Goal: Task Accomplishment & Management: Manage account settings

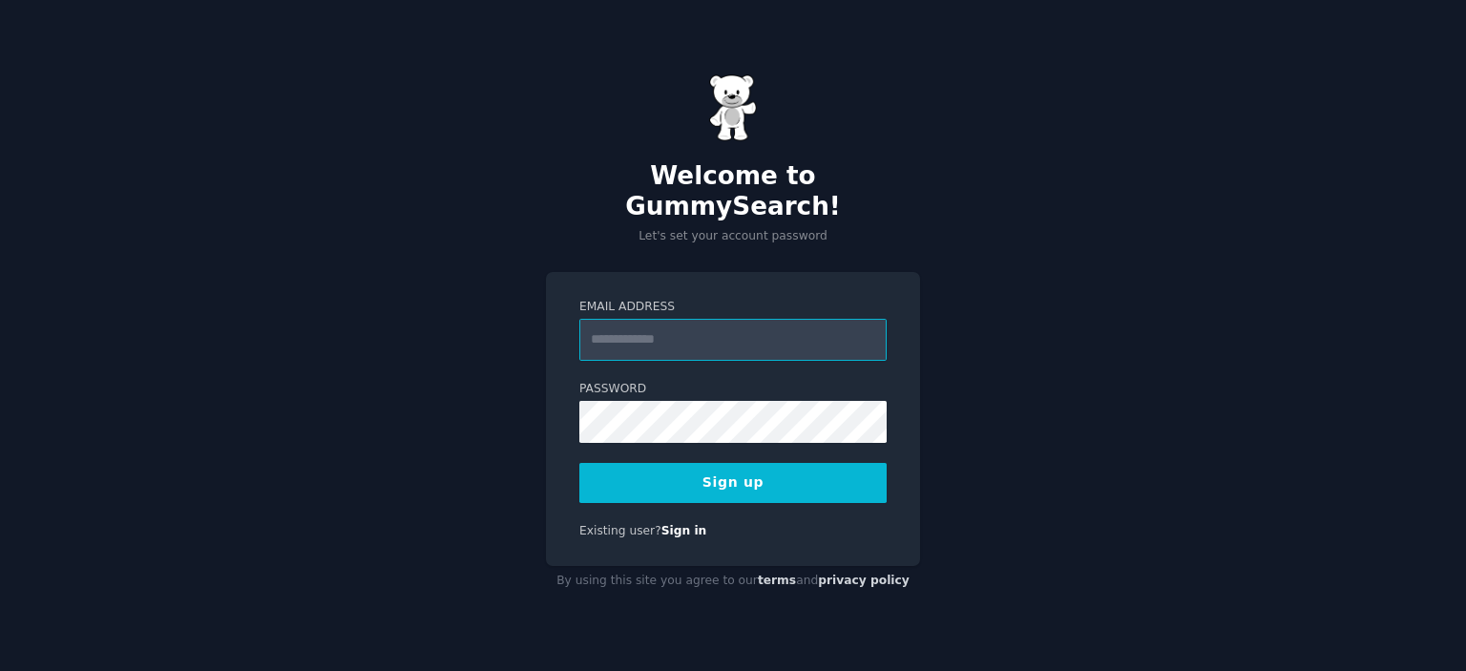
click at [677, 324] on input "Email Address" at bounding box center [732, 340] width 307 height 42
click at [588, 324] on input "Email Address" at bounding box center [732, 340] width 307 height 42
click at [628, 281] on div "Email Address Password Sign up Existing user? Sign in" at bounding box center [733, 419] width 374 height 294
click at [672, 331] on input "Email Address" at bounding box center [732, 340] width 307 height 42
type input "**********"
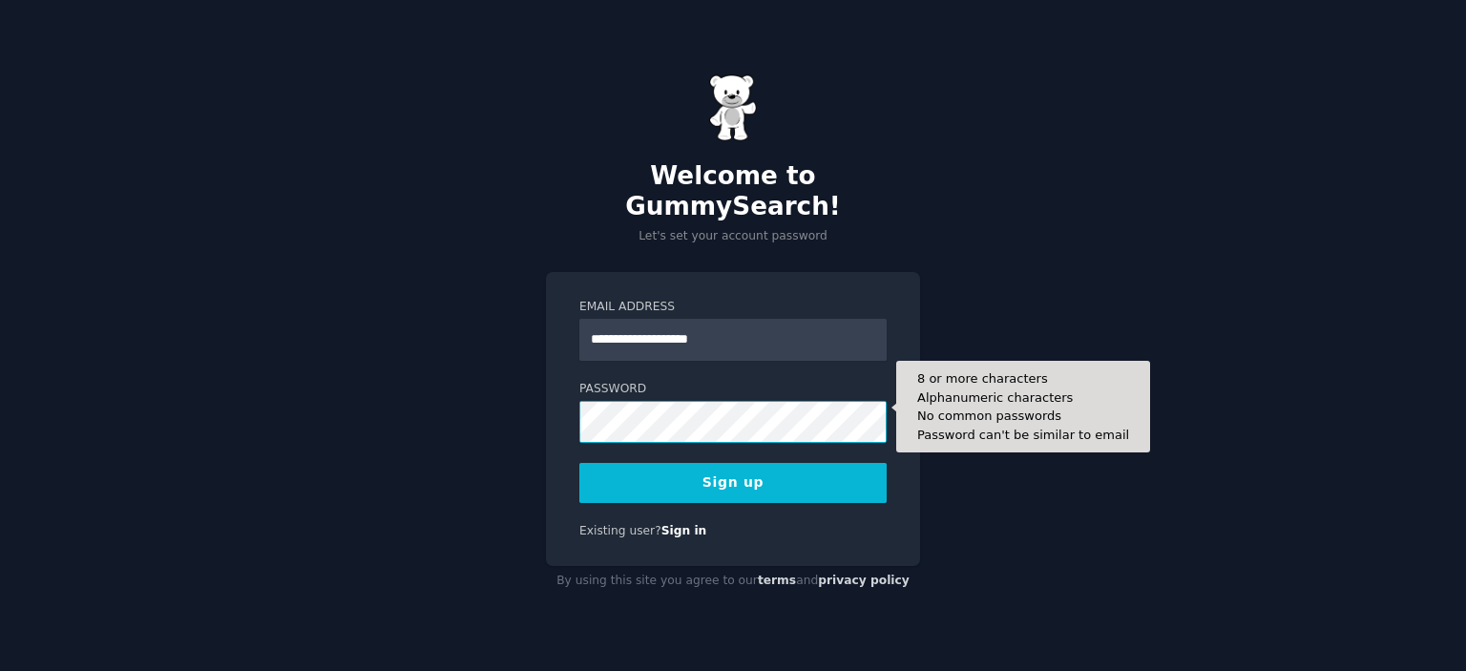
click at [451, 411] on div "**********" at bounding box center [733, 335] width 1466 height 671
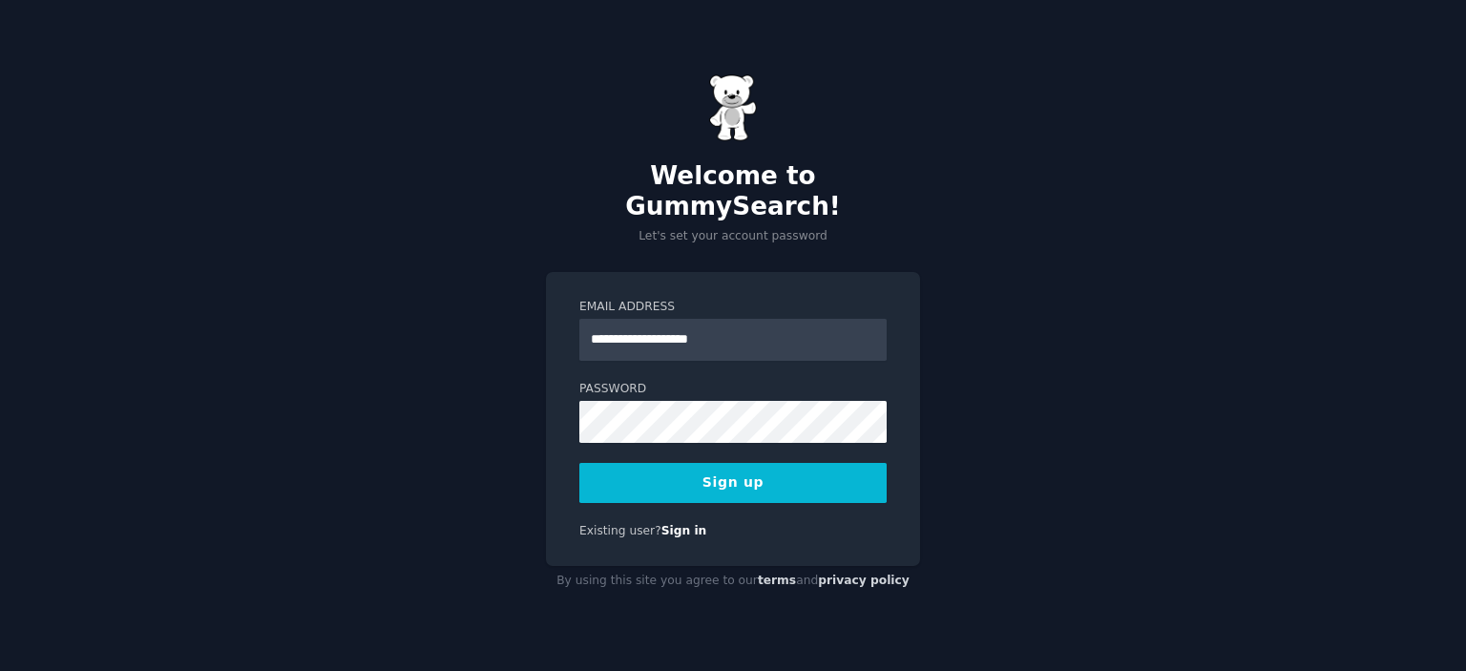
click at [790, 465] on button "Sign up" at bounding box center [732, 483] width 307 height 40
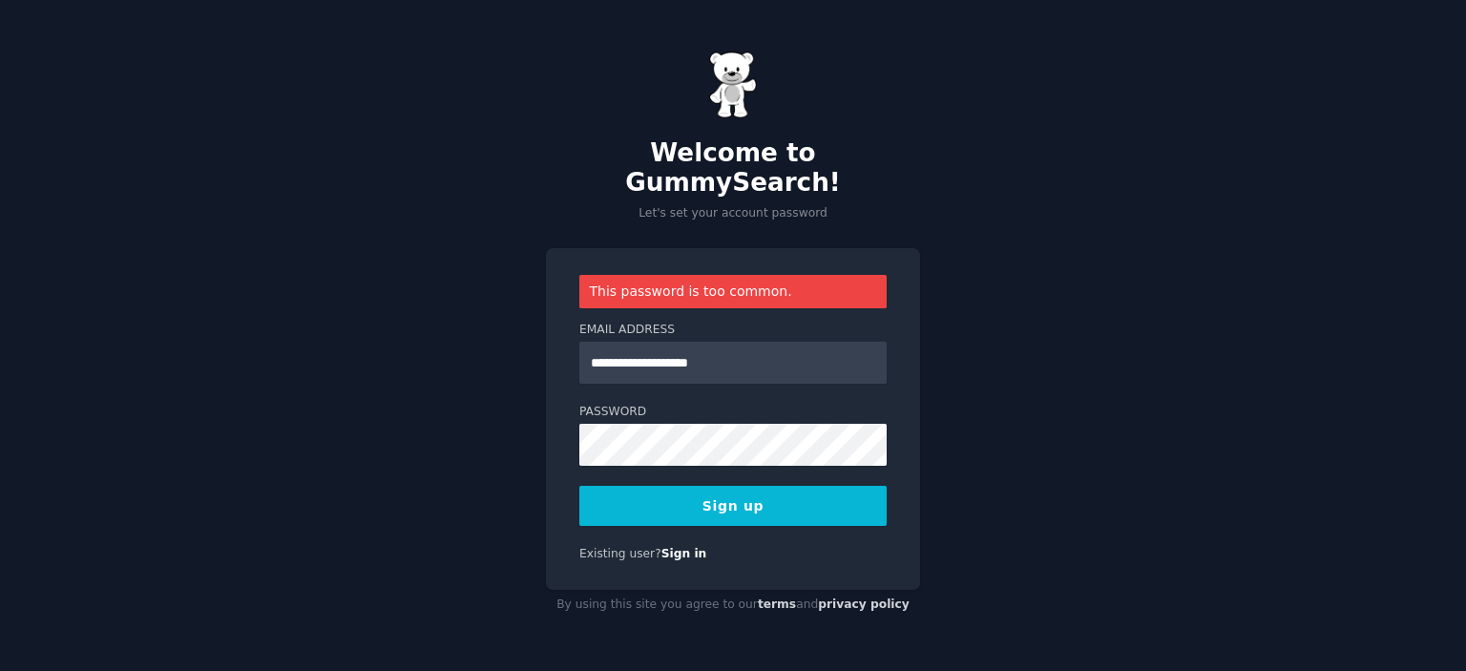
click at [745, 520] on div "**********" at bounding box center [733, 418] width 374 height 341
click at [755, 494] on button "Sign up" at bounding box center [732, 506] width 307 height 40
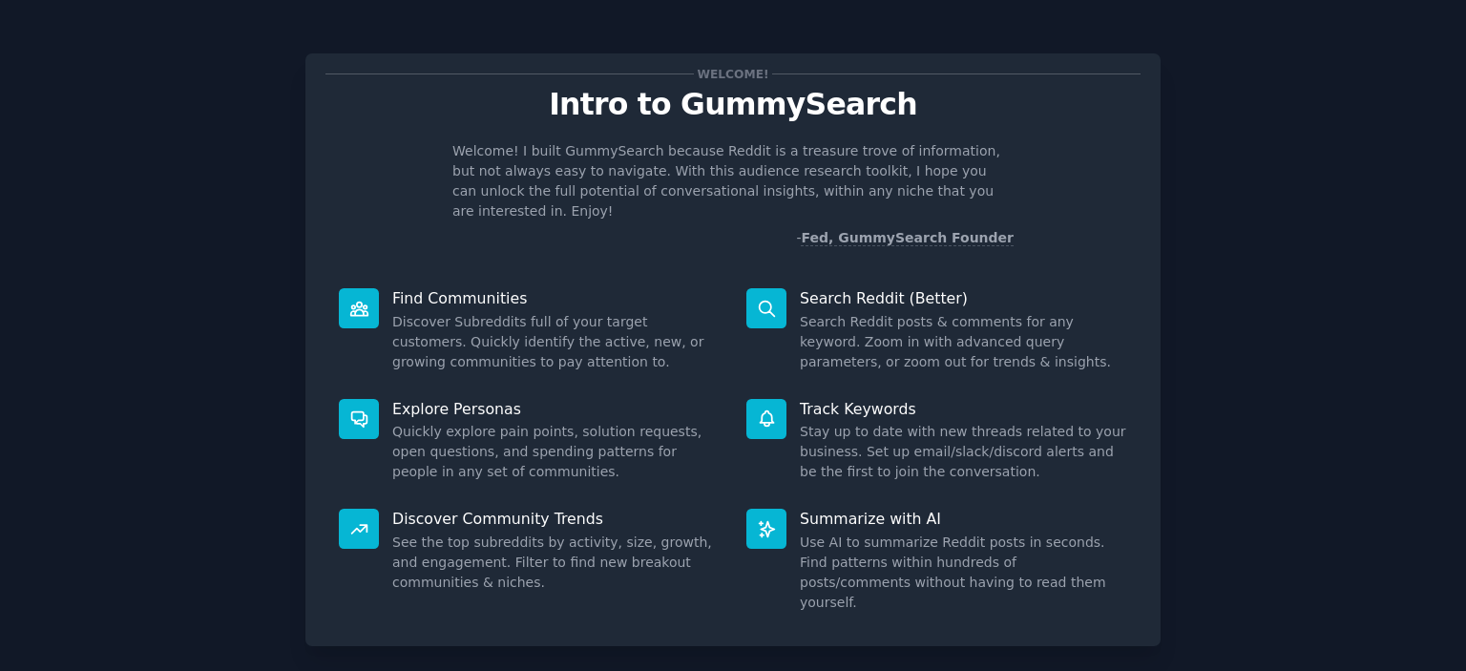
click at [682, 115] on p "Intro to GummySearch" at bounding box center [733, 104] width 815 height 33
click at [361, 311] on icon at bounding box center [358, 308] width 17 height 13
click at [467, 312] on dd "Discover Subreddits full of your target customers. Quickly identify the active,…" at bounding box center [555, 342] width 327 height 60
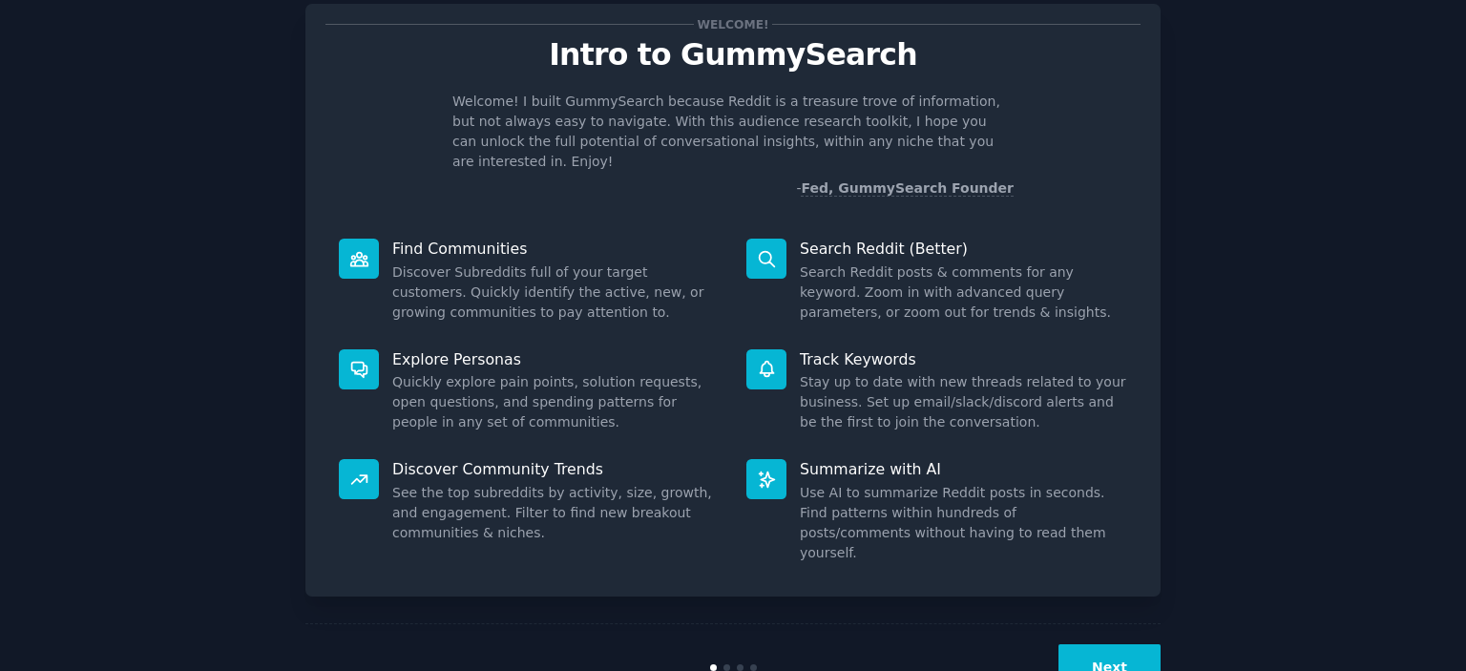
scroll to position [95, 0]
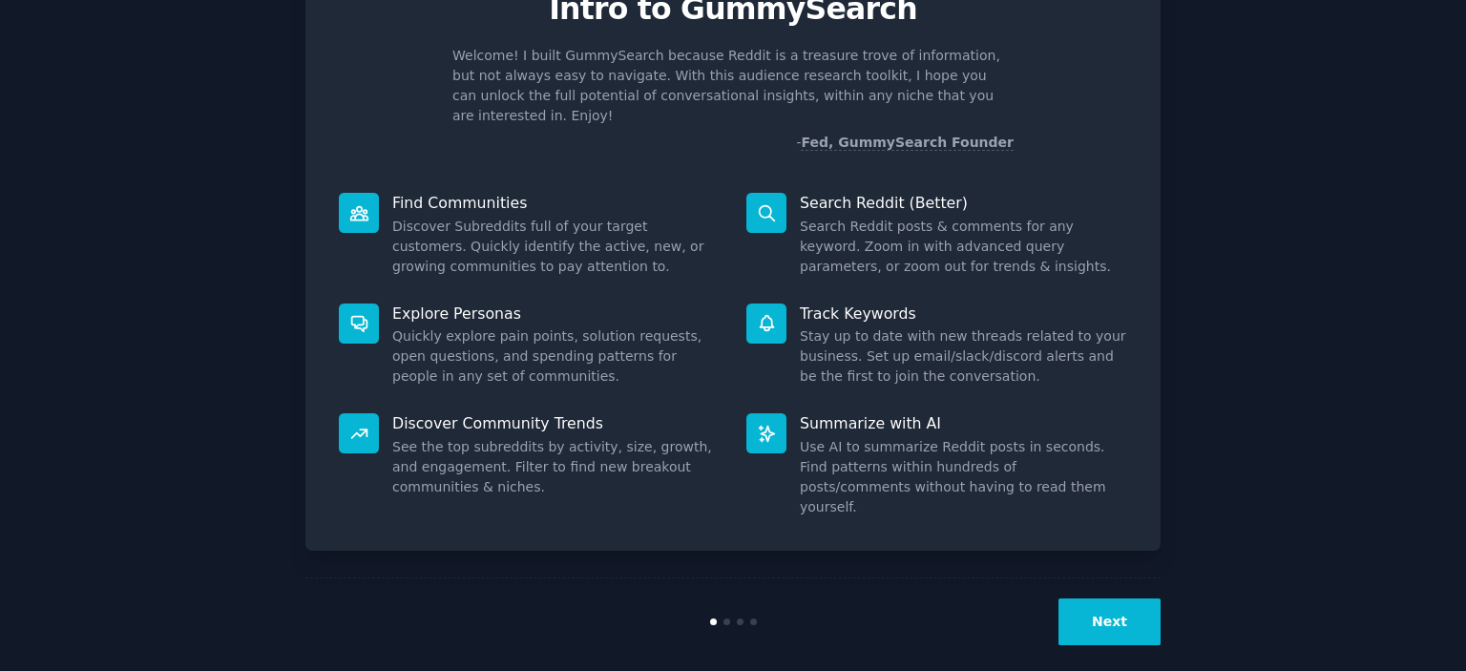
click at [1119, 599] on button "Next" at bounding box center [1110, 622] width 102 height 47
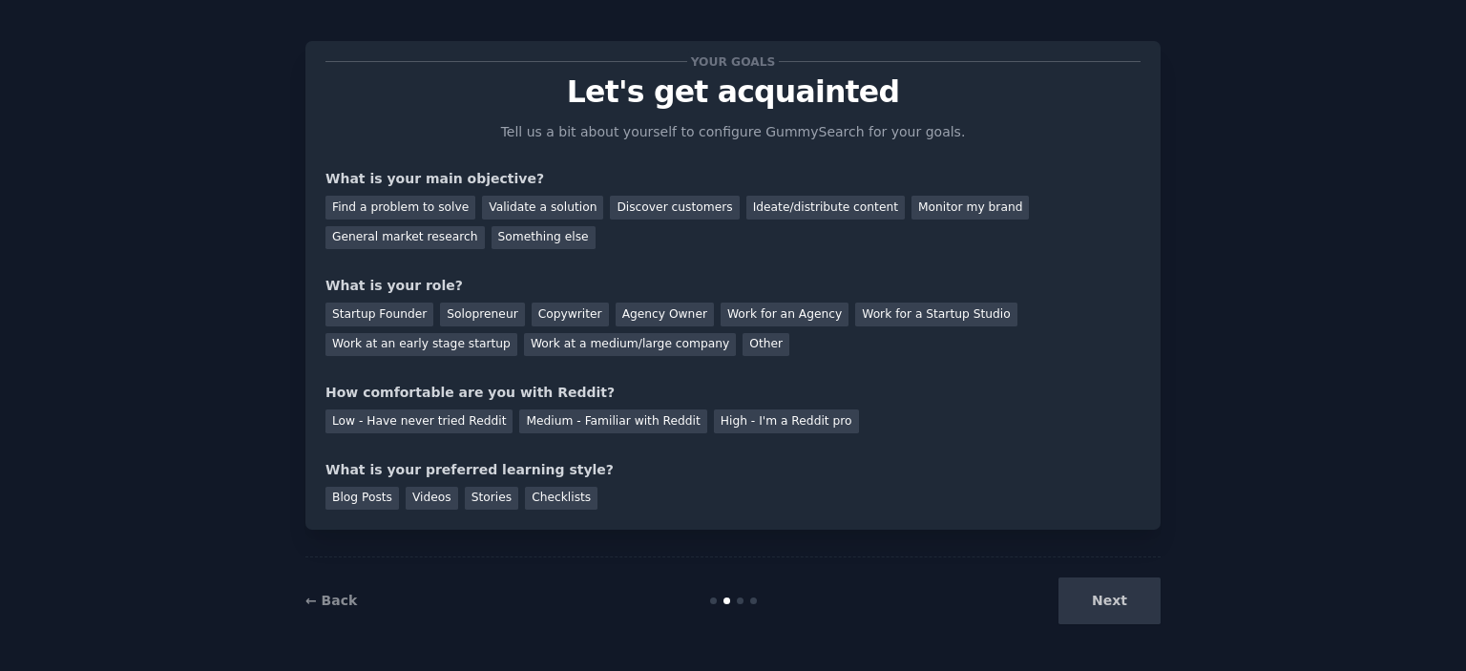
scroll to position [11, 0]
click at [1116, 616] on div "Next" at bounding box center [1017, 601] width 285 height 47
click at [1112, 610] on div "Next" at bounding box center [1017, 601] width 285 height 47
drag, startPoint x: 424, startPoint y: 179, endPoint x: 538, endPoint y: 178, distance: 114.6
click at [536, 178] on div "What is your main objective?" at bounding box center [733, 180] width 815 height 20
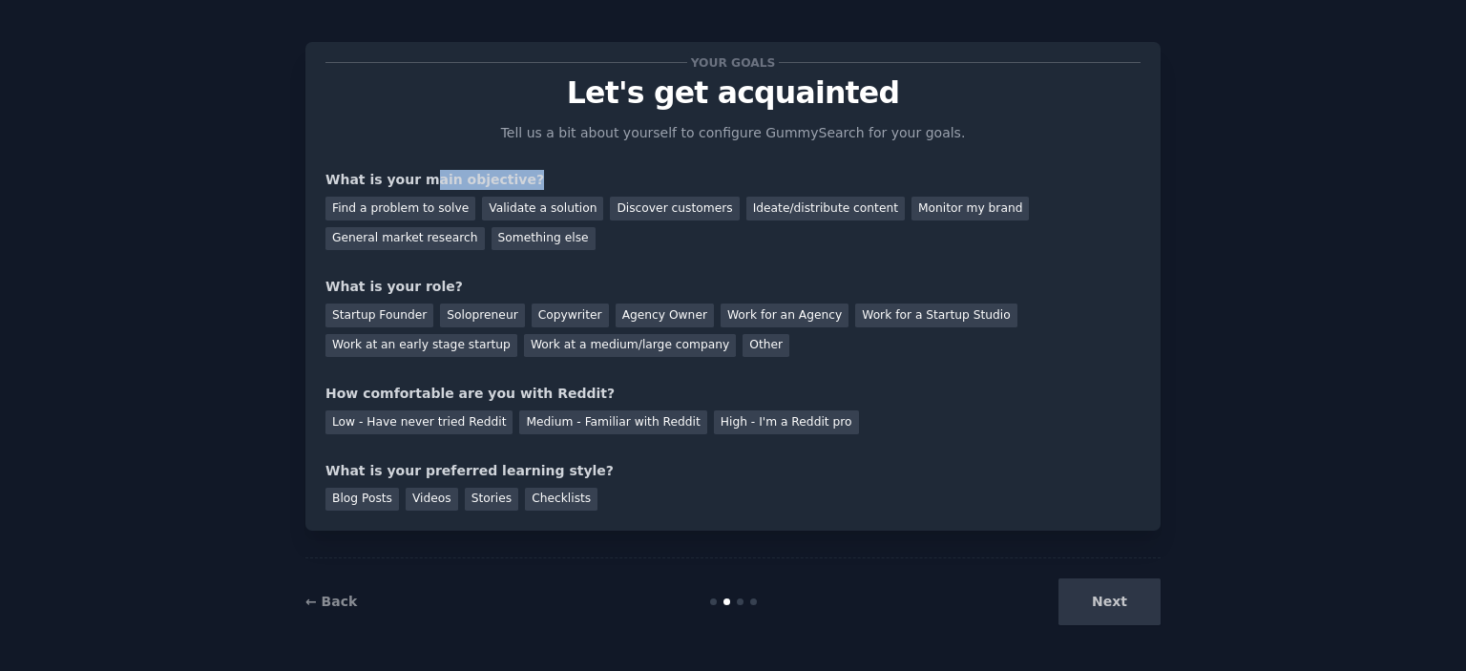
click at [542, 178] on div "What is your main objective?" at bounding box center [733, 180] width 815 height 20
click at [391, 210] on div "Find a problem to solve" at bounding box center [401, 209] width 150 height 24
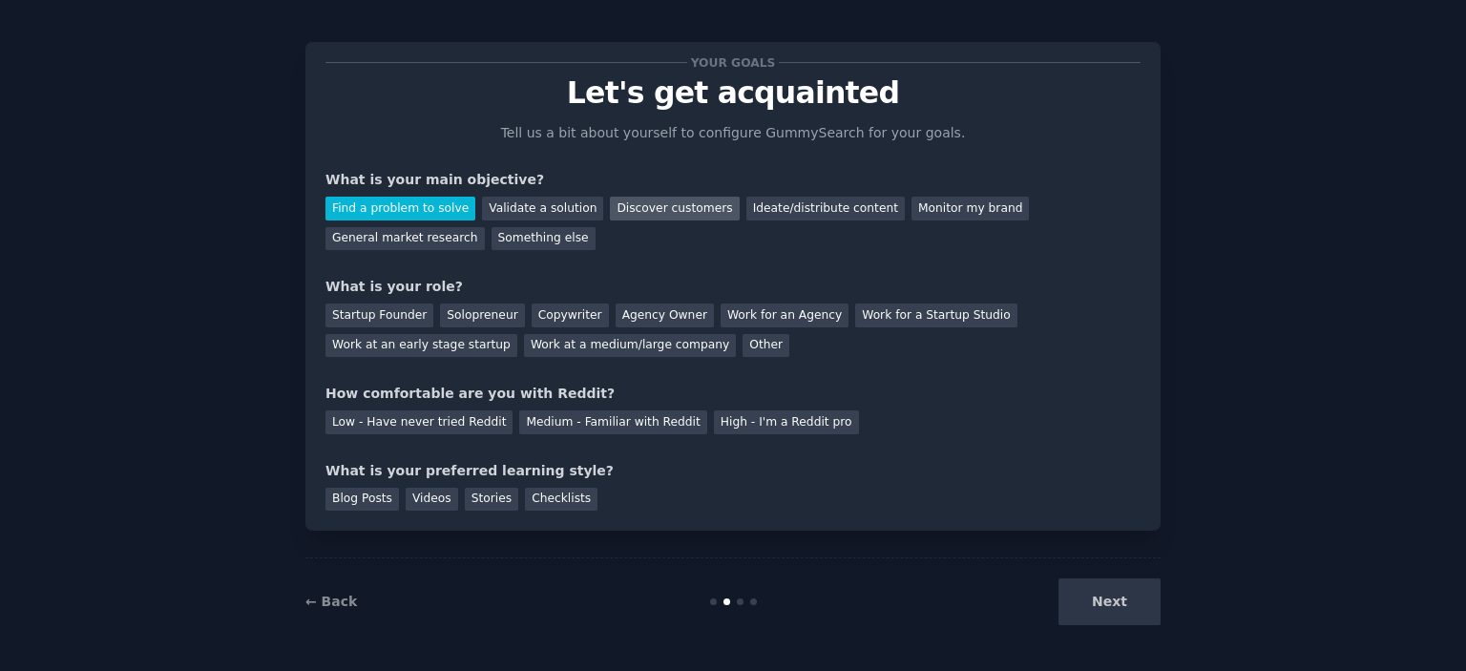
click at [656, 213] on div "Discover customers" at bounding box center [674, 209] width 129 height 24
click at [443, 204] on div "Find a problem to solve" at bounding box center [401, 209] width 150 height 24
click at [373, 316] on div "Startup Founder" at bounding box center [380, 316] width 108 height 24
drag, startPoint x: 368, startPoint y: 393, endPoint x: 473, endPoint y: 392, distance: 105.0
click at [470, 392] on div "How comfortable are you with Reddit?" at bounding box center [733, 394] width 815 height 20
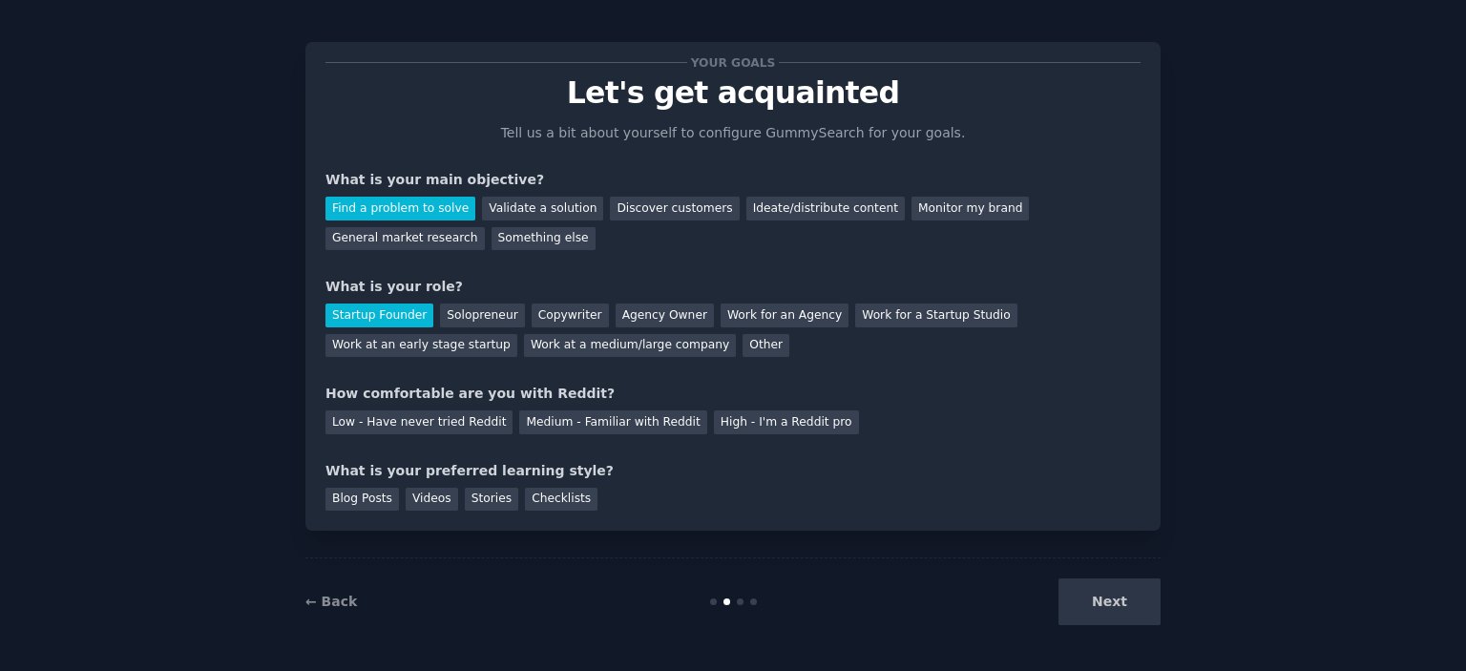
click at [519, 391] on div "How comfortable are you with Reddit?" at bounding box center [733, 394] width 815 height 20
click at [603, 428] on div "Medium - Familiar with Reddit" at bounding box center [612, 422] width 187 height 24
drag, startPoint x: 378, startPoint y: 475, endPoint x: 537, endPoint y: 469, distance: 159.6
click at [523, 469] on div "What is your preferred learning style?" at bounding box center [733, 471] width 815 height 20
click at [538, 469] on div "What is your preferred learning style?" at bounding box center [733, 471] width 815 height 20
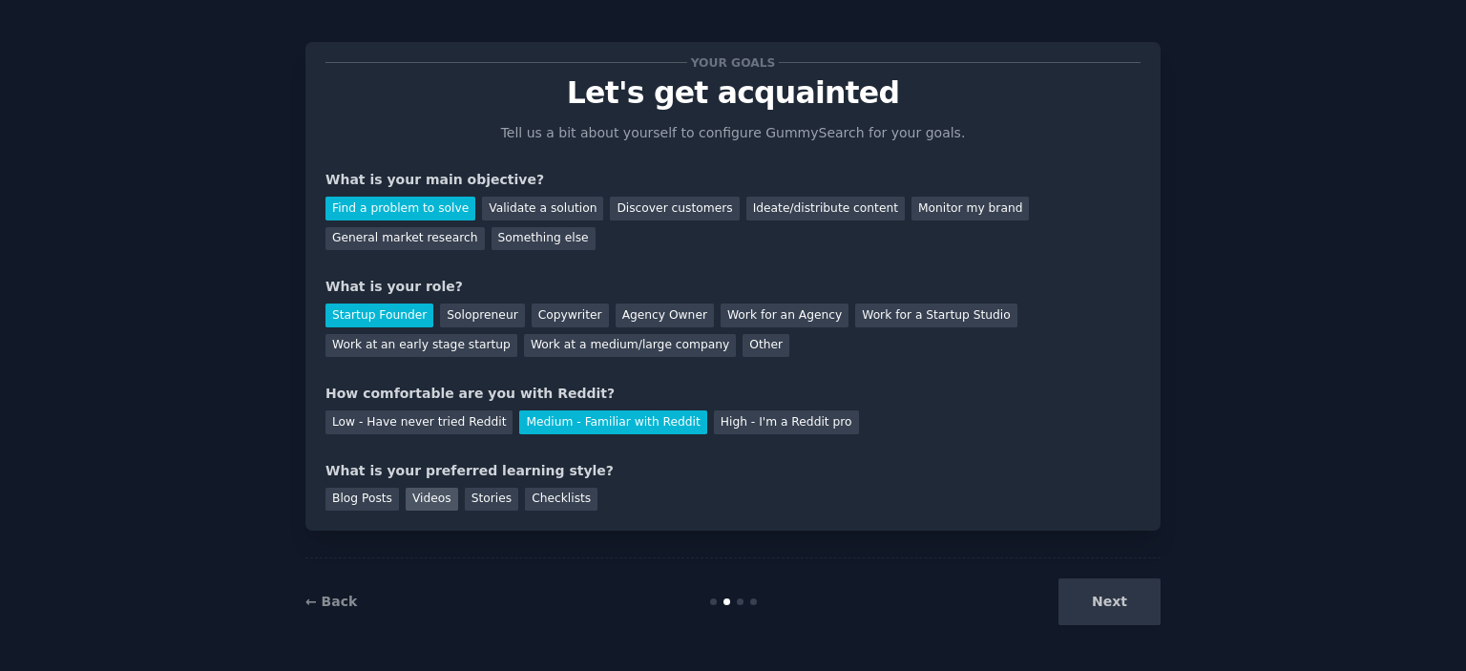
click at [422, 503] on div "Videos" at bounding box center [432, 500] width 53 height 24
click at [1115, 599] on button "Next" at bounding box center [1110, 601] width 102 height 47
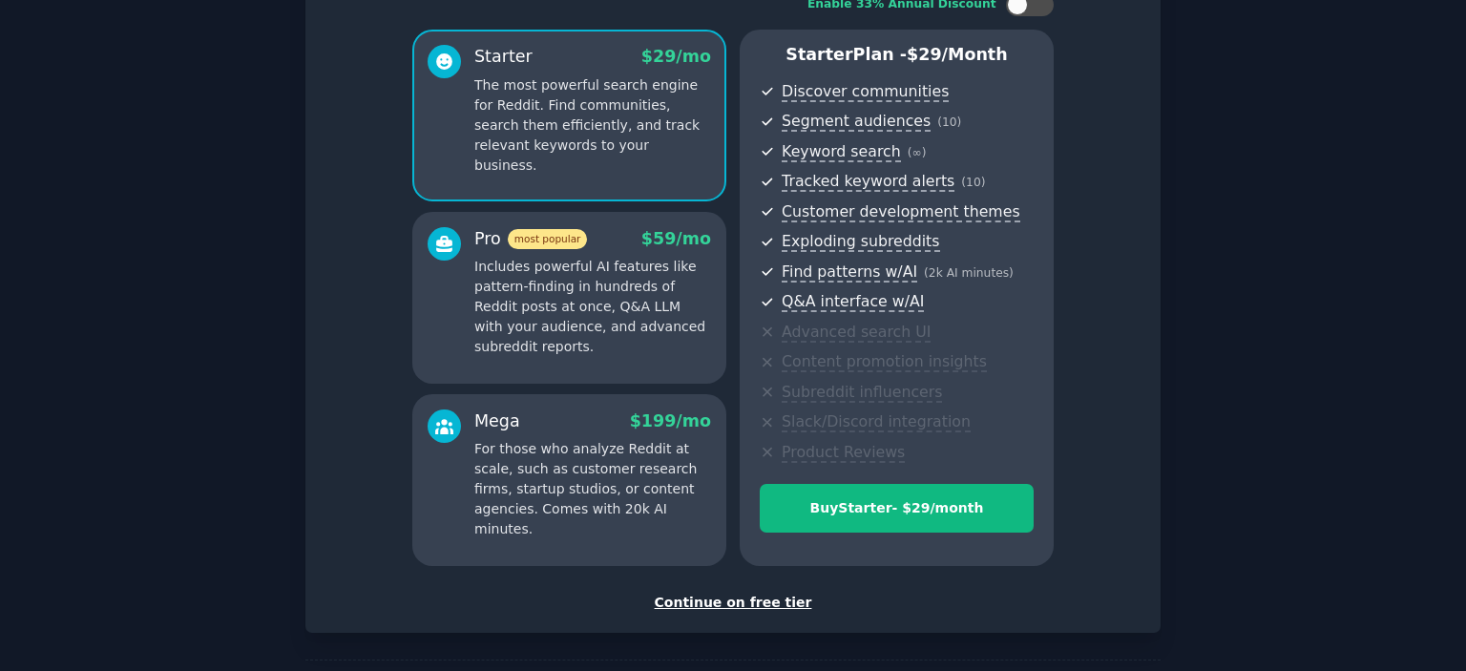
scroll to position [107, 0]
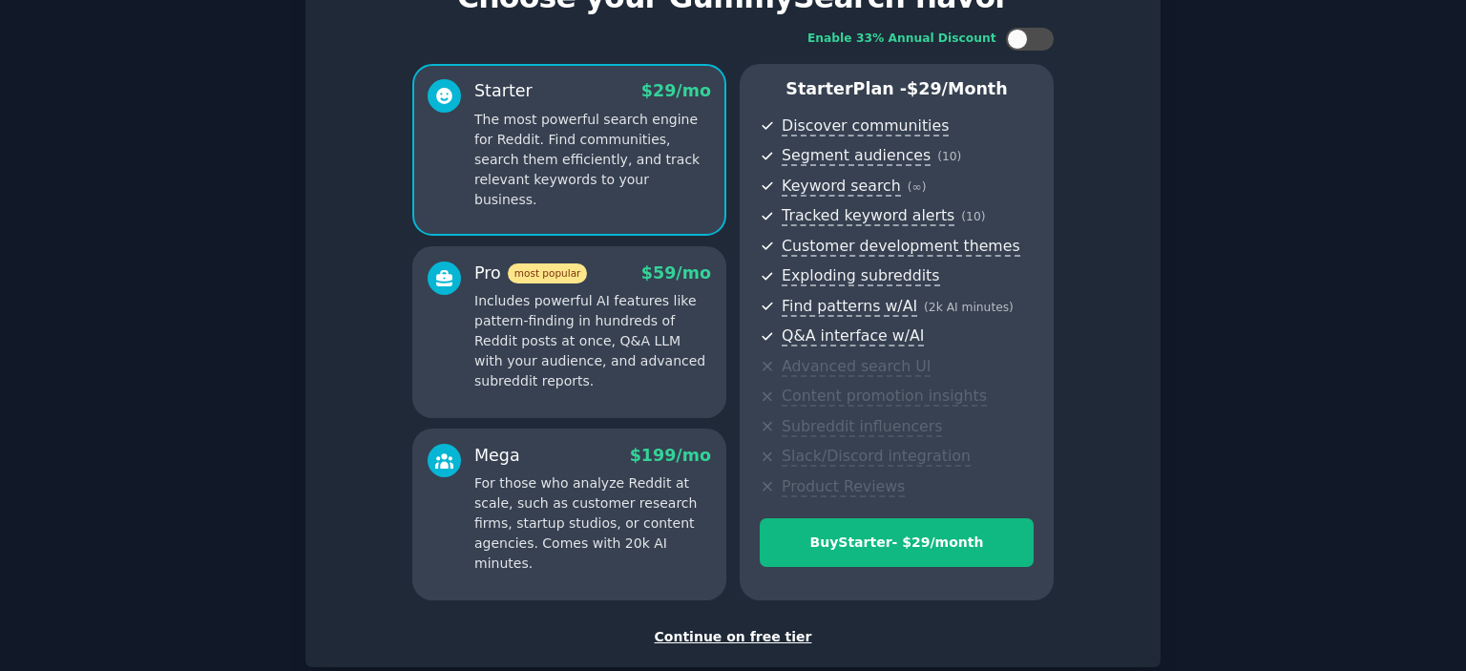
click at [705, 633] on div "Continue on free tier" at bounding box center [733, 637] width 815 height 20
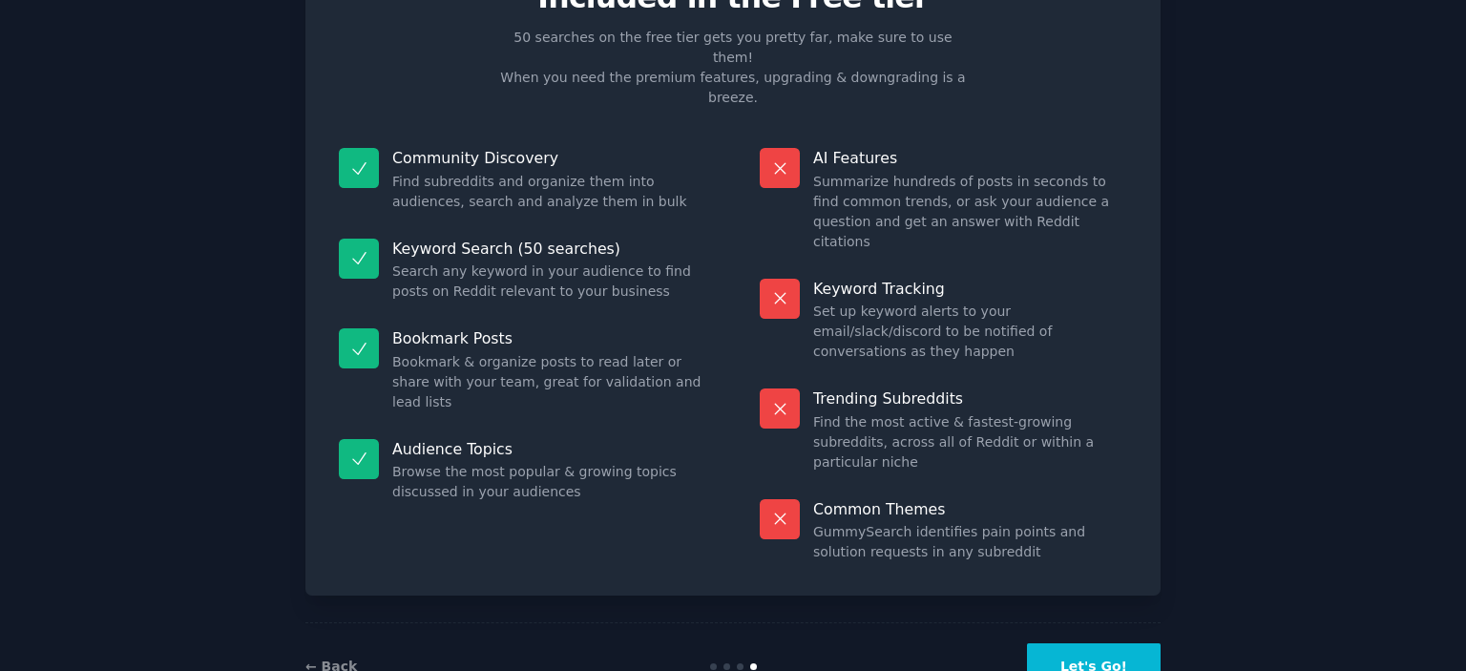
scroll to position [11, 0]
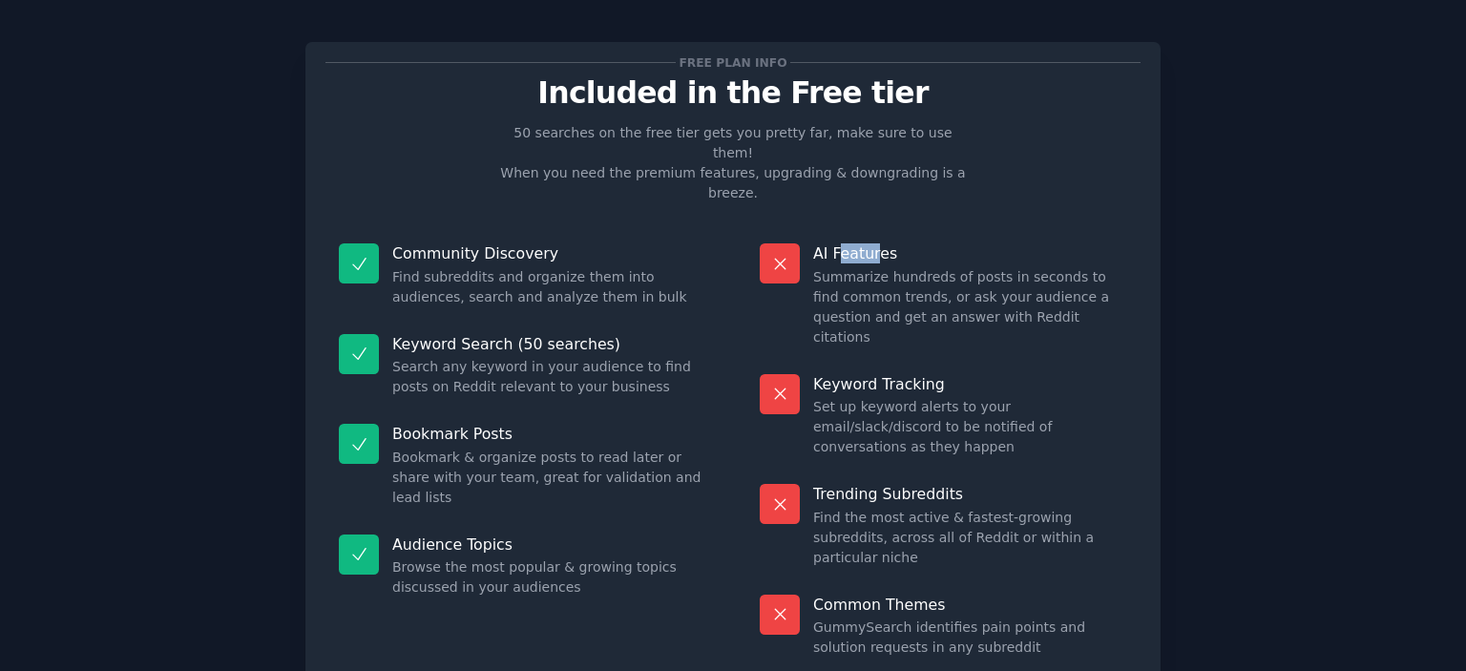
drag, startPoint x: 837, startPoint y: 232, endPoint x: 882, endPoint y: 235, distance: 45.0
click at [882, 243] on p "AI Features" at bounding box center [970, 253] width 314 height 20
click at [893, 243] on p "AI Features" at bounding box center [970, 253] width 314 height 20
click at [844, 243] on p "AI Features" at bounding box center [970, 253] width 314 height 20
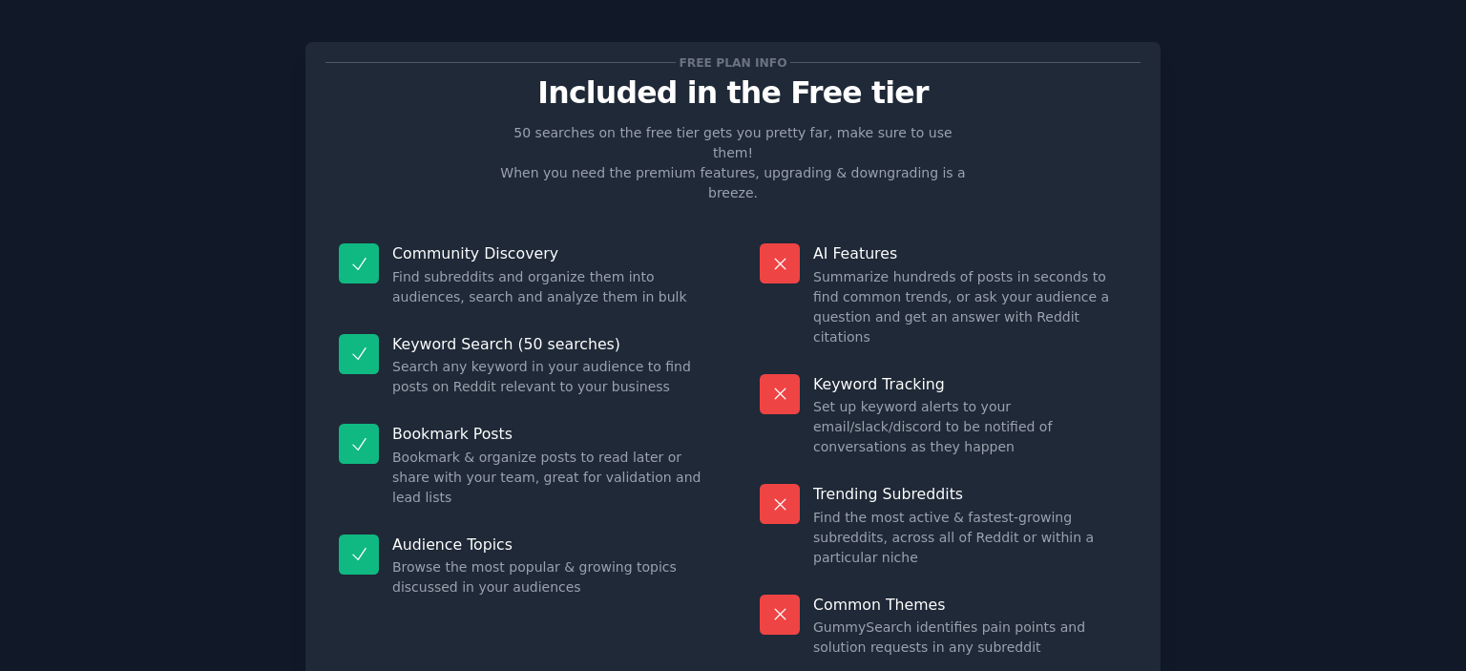
click at [884, 267] on dd "Summarize hundreds of posts in seconds to find common trends, or ask your audie…" at bounding box center [970, 307] width 314 height 80
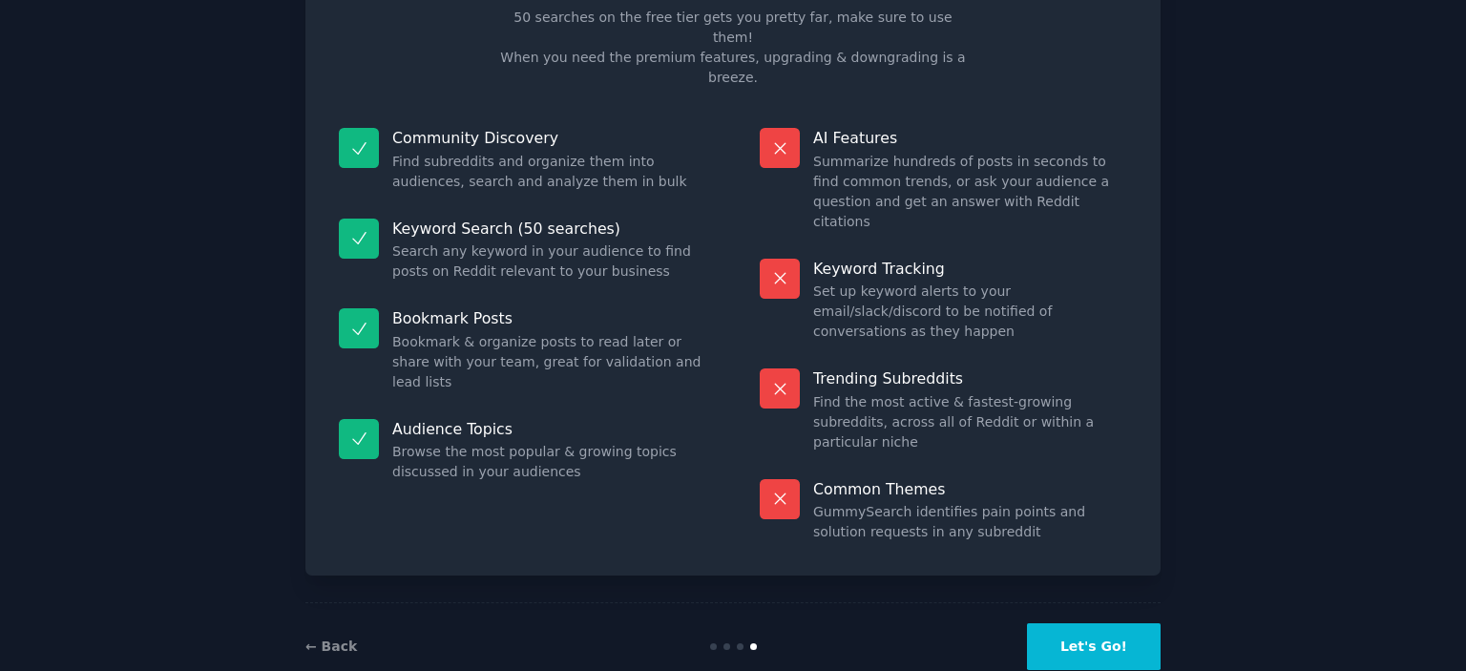
scroll to position [132, 0]
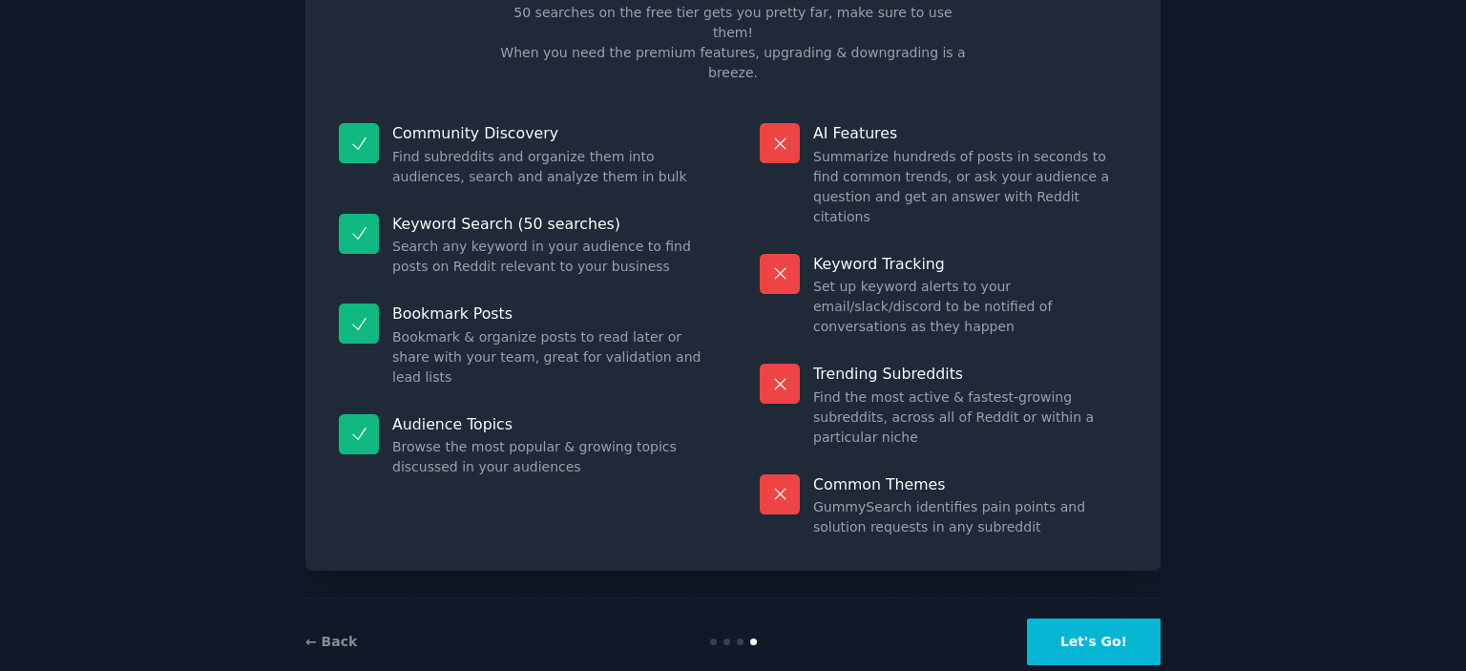
click at [1077, 619] on button "Let's Go!" at bounding box center [1094, 642] width 134 height 47
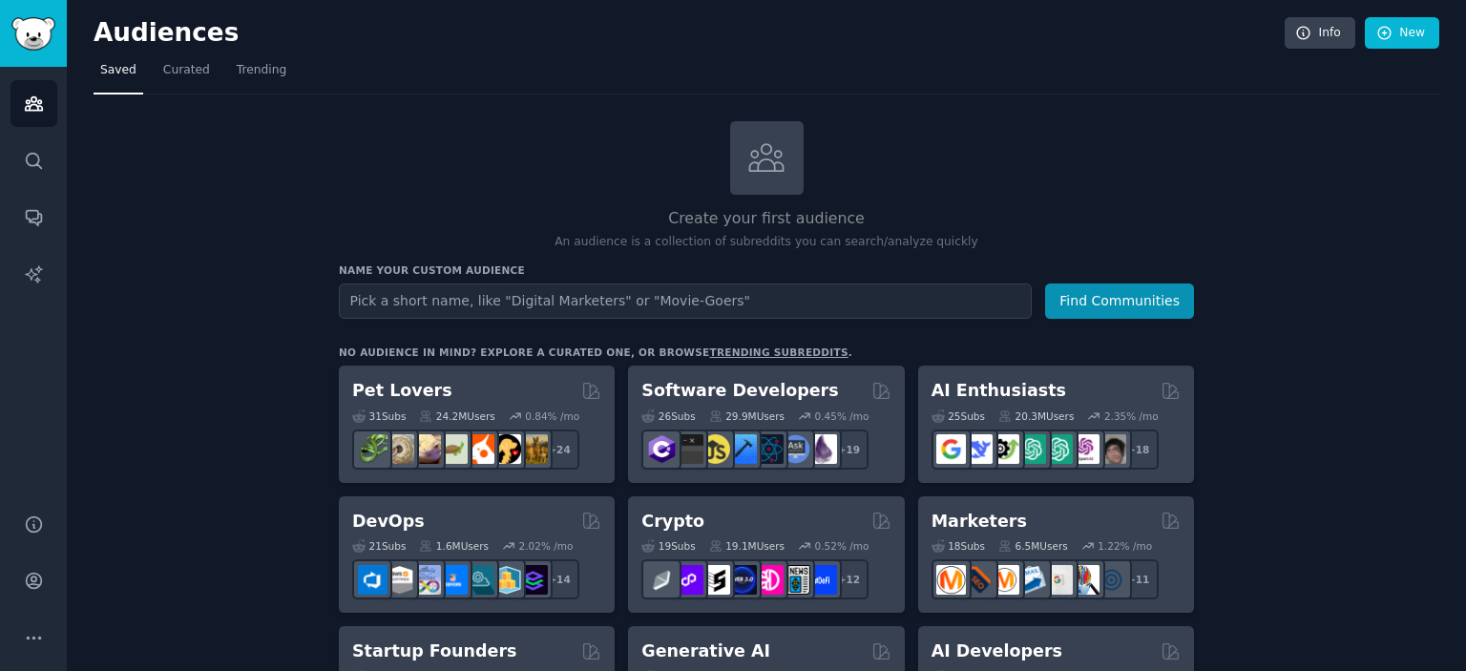
drag, startPoint x: 152, startPoint y: 1, endPoint x: 1022, endPoint y: 156, distance: 884.2
click at [1022, 156] on div "Create your first audience An audience is a collection of subreddits you can se…" at bounding box center [766, 186] width 855 height 130
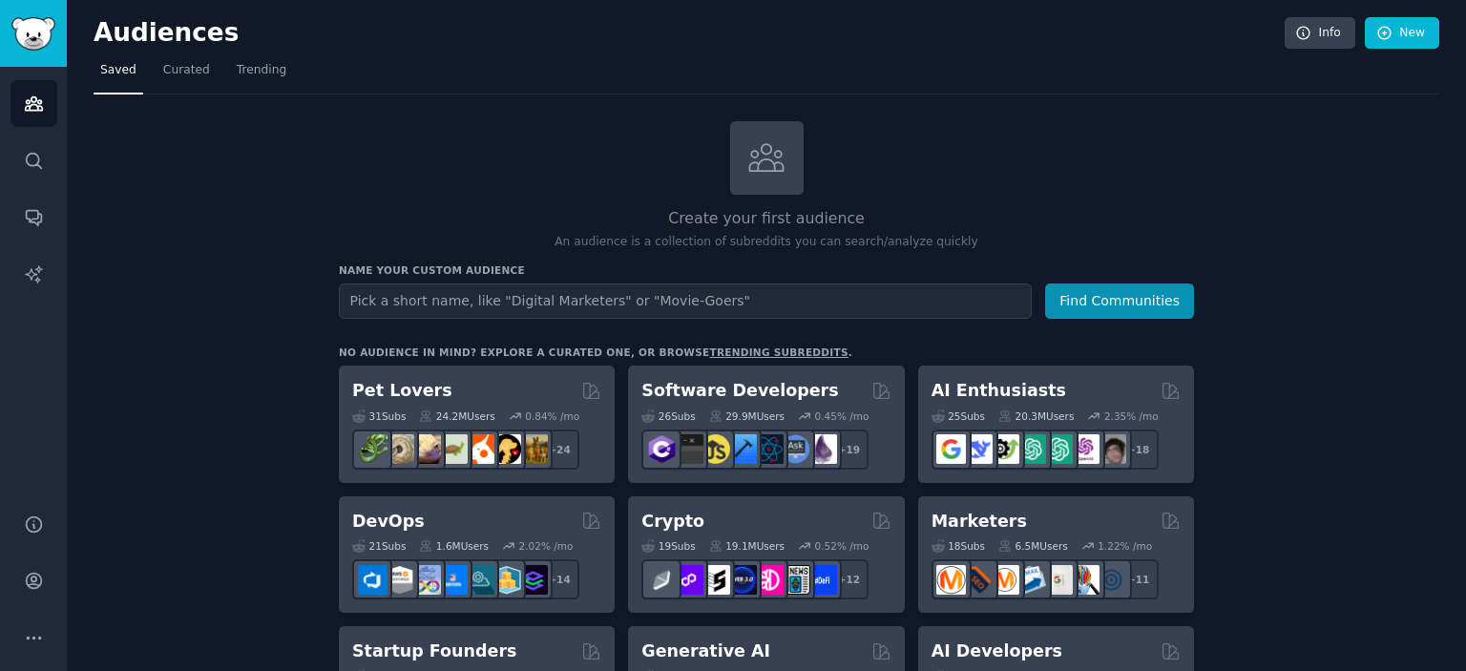
click at [1003, 147] on div "Create your first audience An audience is a collection of subreddits you can se…" at bounding box center [766, 186] width 855 height 130
click at [899, 170] on div "Create your first audience An audience is a collection of subreddits you can se…" at bounding box center [766, 186] width 855 height 130
click at [250, 72] on span "Trending" at bounding box center [262, 70] width 50 height 17
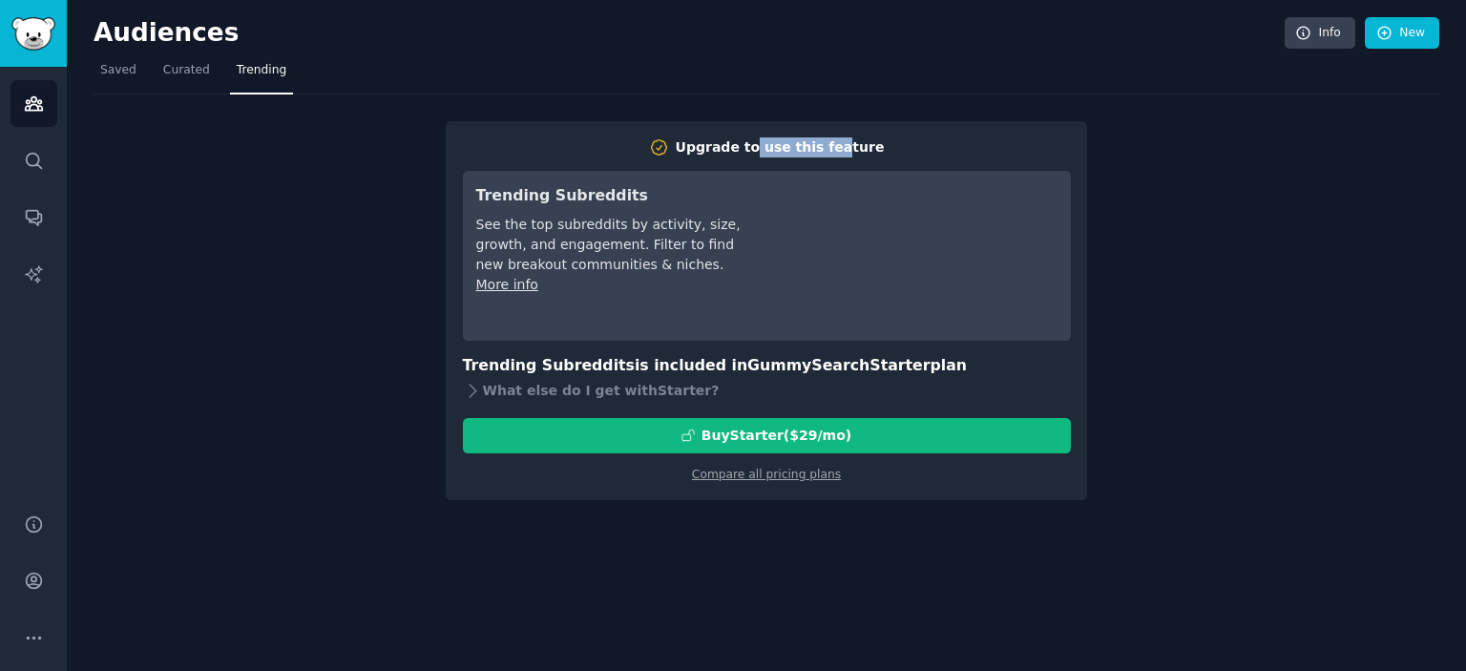
drag, startPoint x: 764, startPoint y: 149, endPoint x: 876, endPoint y: 147, distance: 112.7
click at [875, 147] on h2 "Upgrade to use this feature" at bounding box center [767, 147] width 608 height 20
click at [881, 147] on h2 "Upgrade to use this feature" at bounding box center [767, 147] width 608 height 20
drag, startPoint x: 558, startPoint y: 367, endPoint x: 635, endPoint y: 370, distance: 76.5
click at [630, 370] on h3 "Trending Subreddits is included in GummySearch Starter plan" at bounding box center [767, 366] width 608 height 24
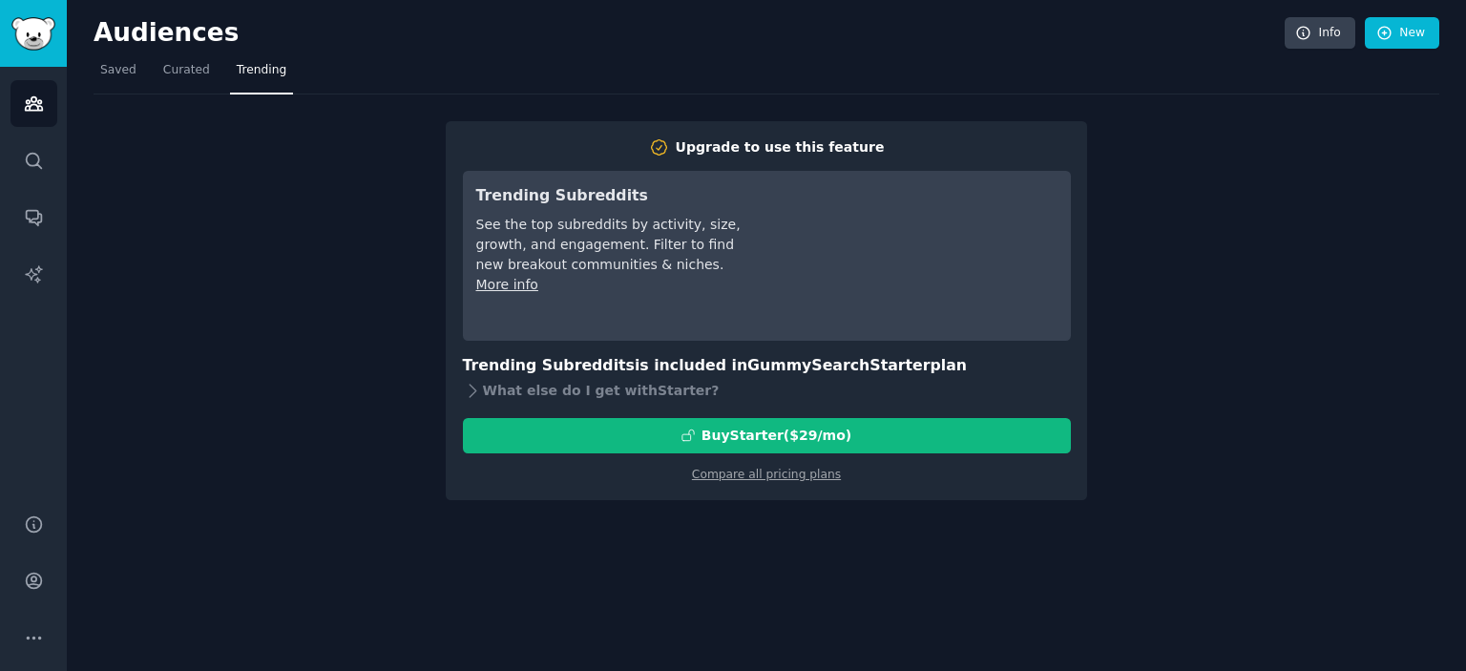
click at [689, 372] on h3 "Trending Subreddits is included in GummySearch Starter plan" at bounding box center [767, 366] width 608 height 24
click at [674, 368] on h3 "Trending Subreddits is included in GummySearch Starter plan" at bounding box center [767, 366] width 608 height 24
click at [747, 368] on span "GummySearch Starter" at bounding box center [838, 365] width 182 height 18
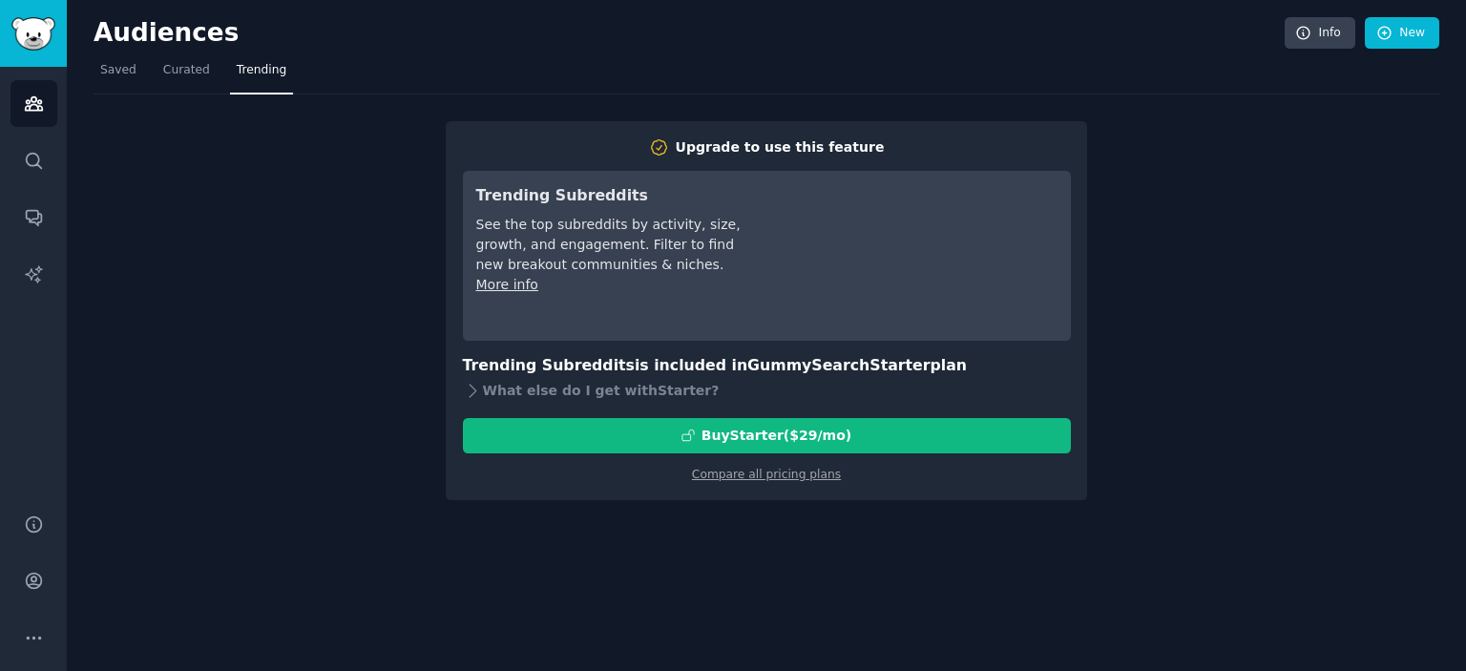
click at [827, 368] on span "GummySearch Starter" at bounding box center [838, 365] width 182 height 18
click at [669, 362] on h3 "Trending Subreddits is included in GummySearch Starter plan" at bounding box center [767, 366] width 608 height 24
click at [474, 389] on icon at bounding box center [473, 391] width 7 height 12
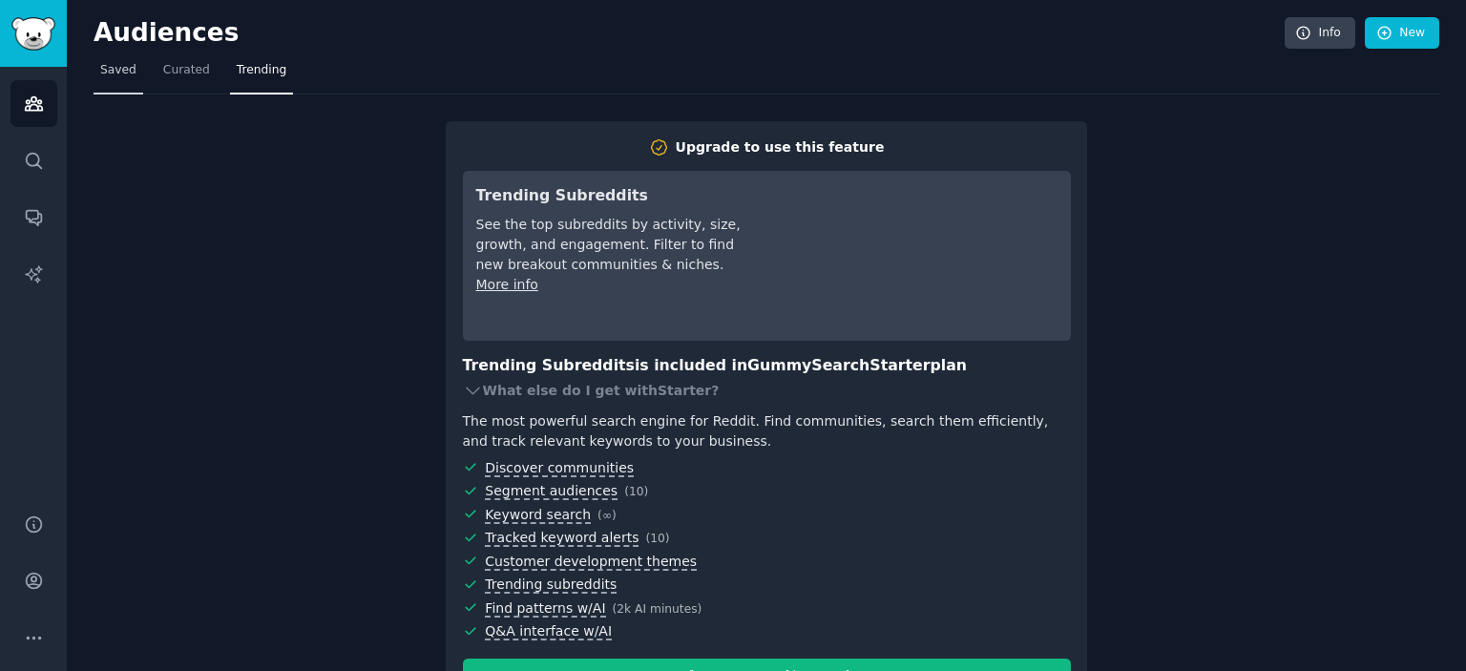
click at [113, 72] on span "Saved" at bounding box center [118, 70] width 36 height 17
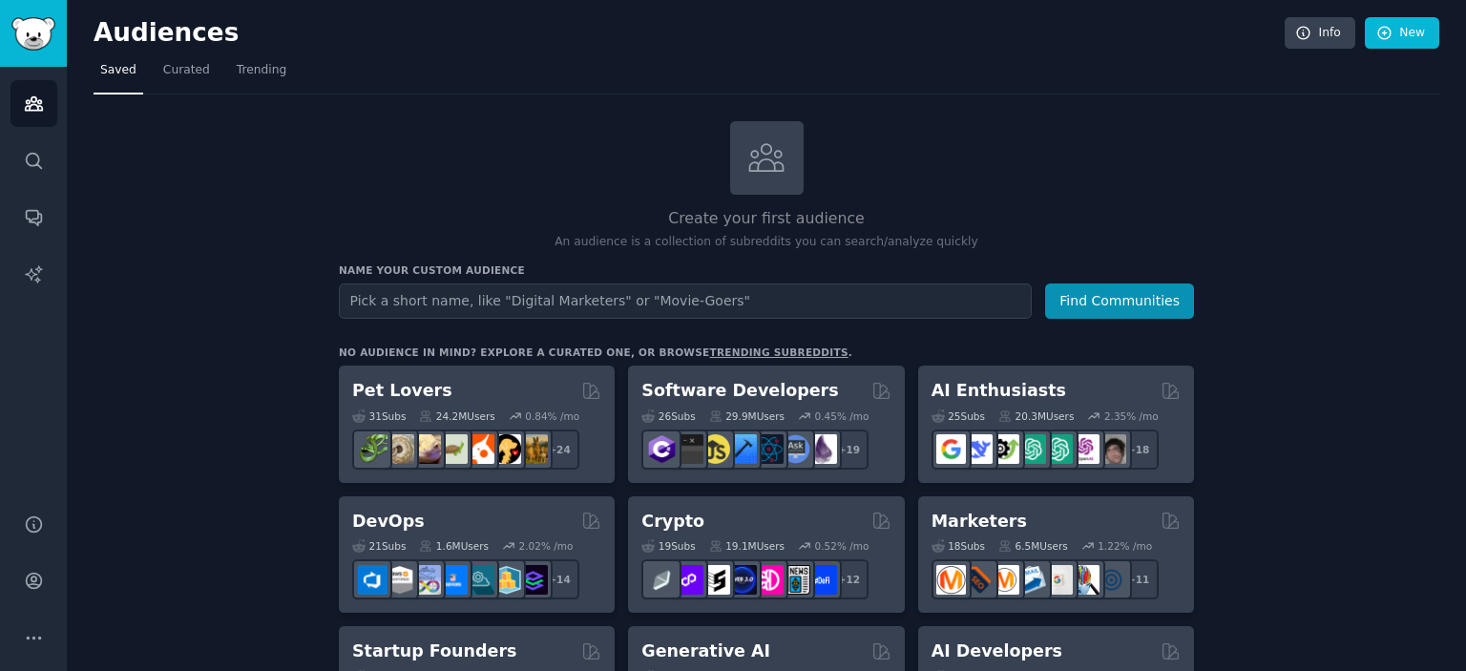
click at [176, 71] on span "Curated" at bounding box center [186, 70] width 47 height 17
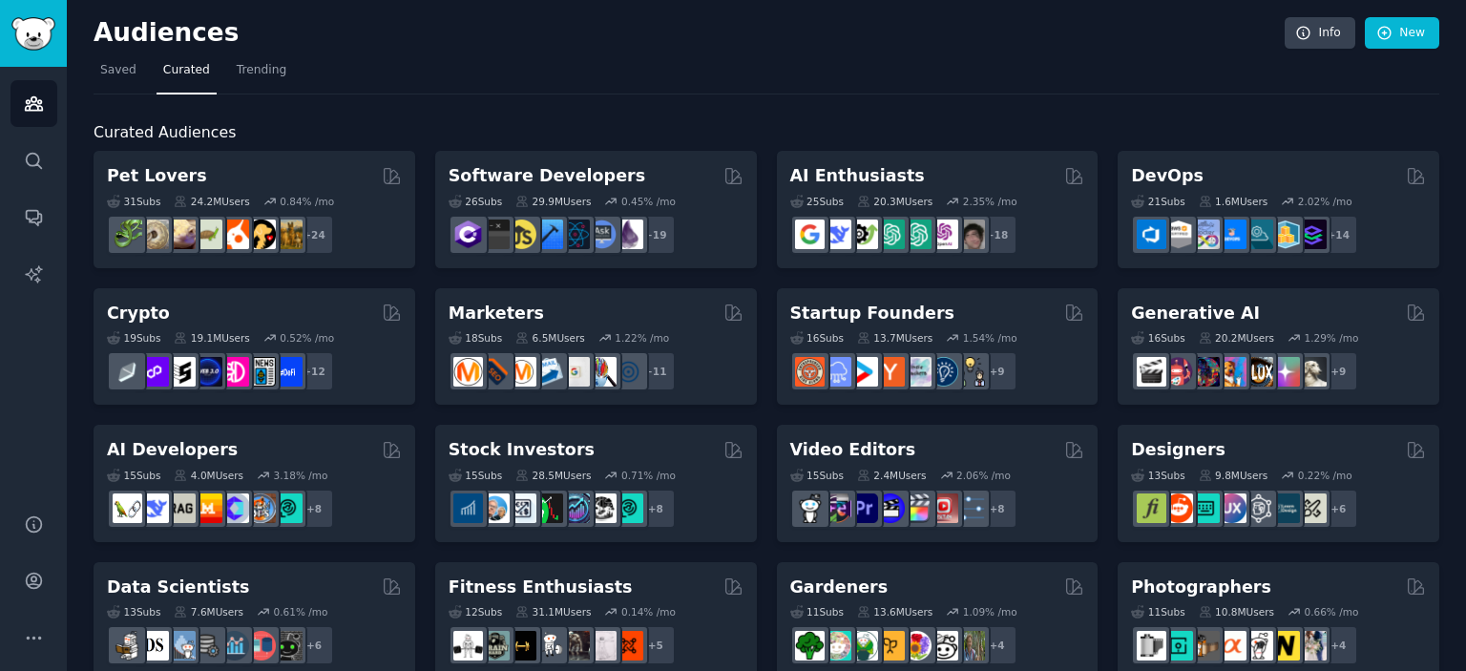
click at [179, 129] on span "Curated Audiences" at bounding box center [165, 133] width 142 height 24
click at [277, 128] on h2 "Curated Audiences" at bounding box center [767, 133] width 1346 height 24
click at [551, 75] on nav "Saved Curated Trending" at bounding box center [767, 74] width 1346 height 39
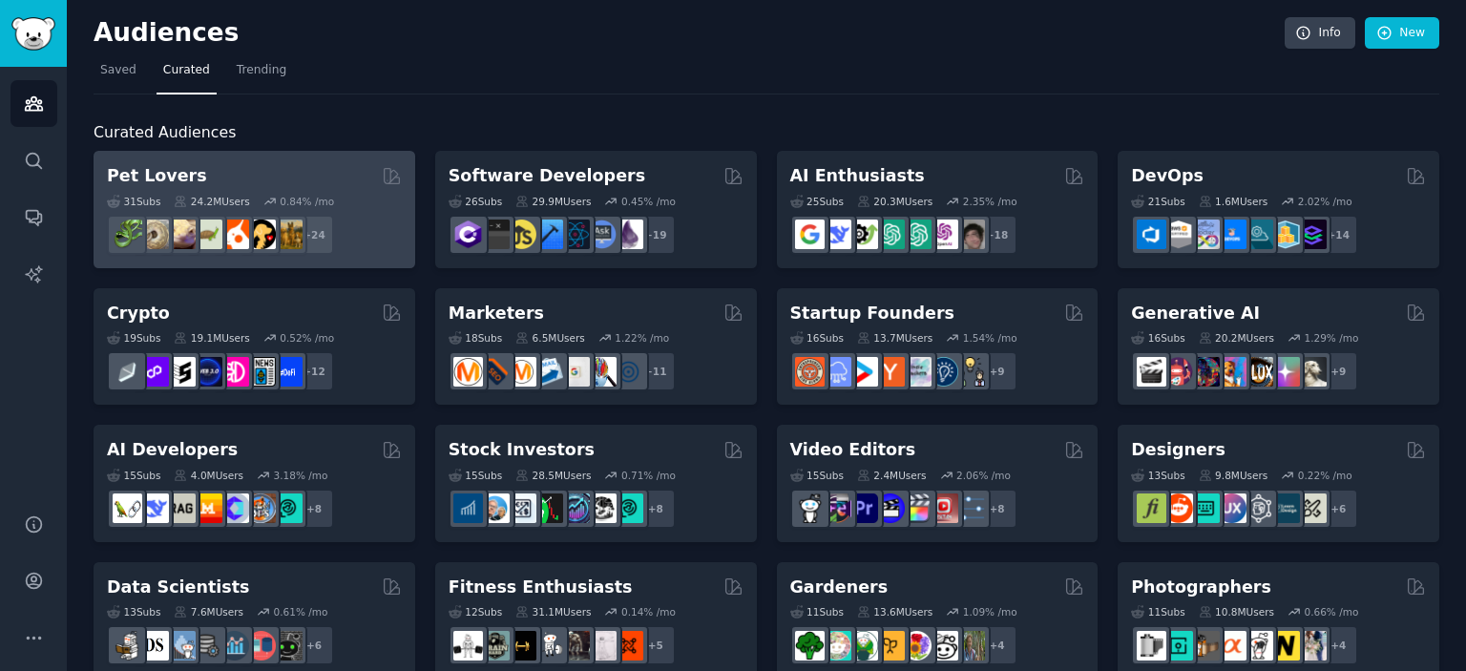
click at [297, 197] on div "0.84 % /mo" at bounding box center [307, 201] width 54 height 13
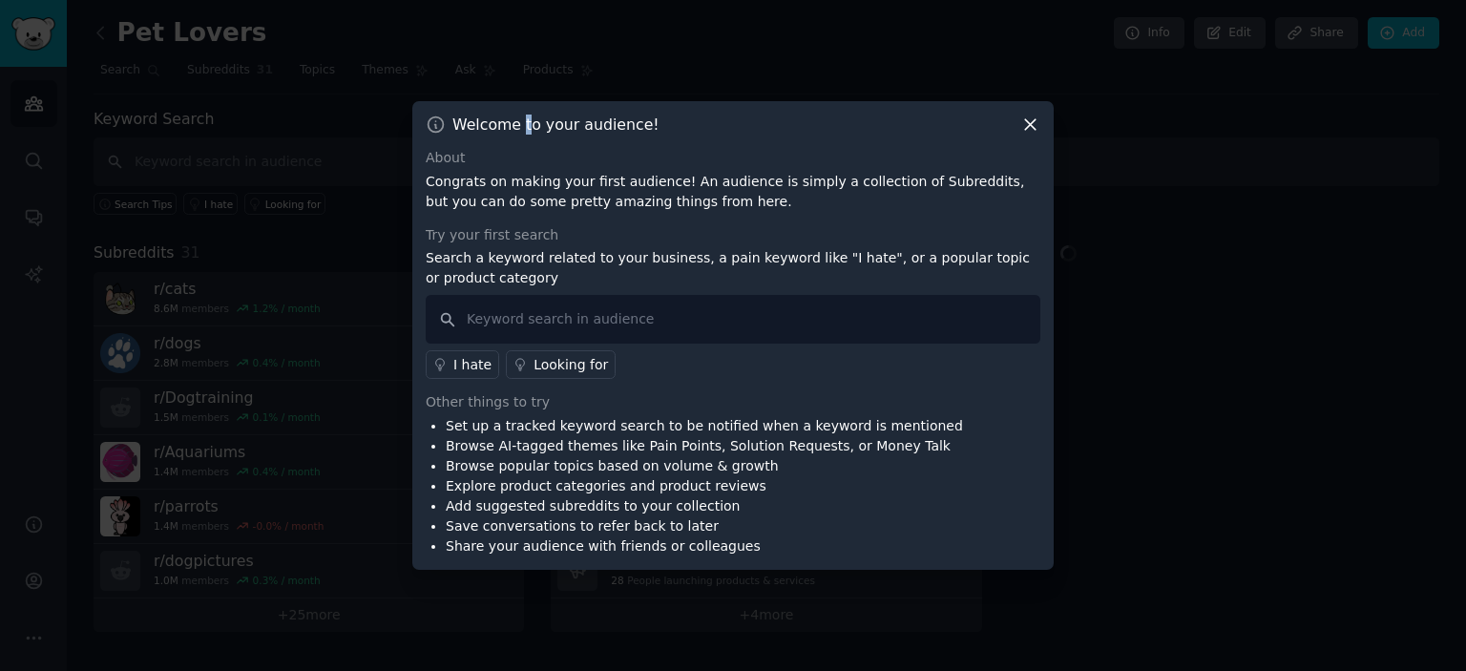
drag, startPoint x: 527, startPoint y: 127, endPoint x: 636, endPoint y: 125, distance: 108.8
click at [622, 125] on h3 "Welcome to your audience!" at bounding box center [555, 125] width 207 height 20
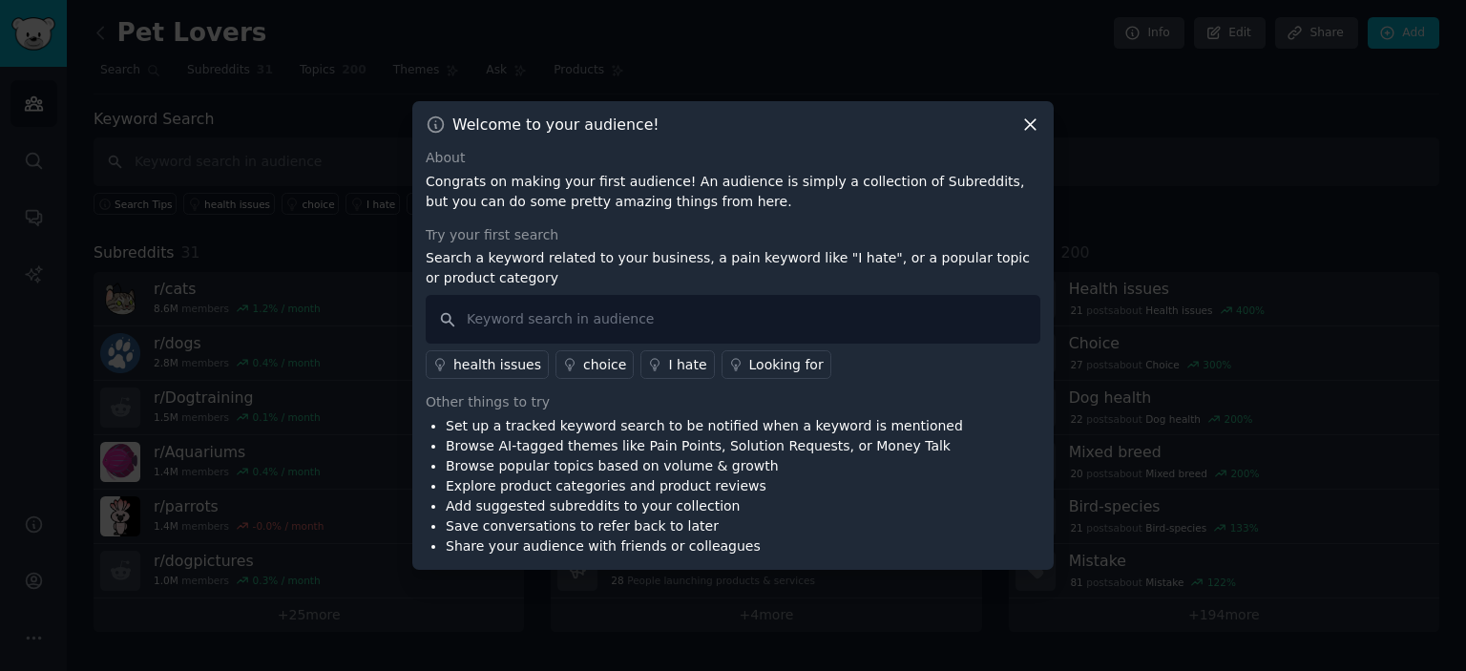
click at [642, 125] on h3 "Welcome to your audience!" at bounding box center [555, 125] width 207 height 20
drag, startPoint x: 477, startPoint y: 186, endPoint x: 562, endPoint y: 180, distance: 85.2
click at [560, 180] on p "Congrats on making your first audience! An audience is simply a collection of S…" at bounding box center [733, 192] width 615 height 40
click at [611, 181] on p "Congrats on making your first audience! An audience is simply a collection of S…" at bounding box center [733, 192] width 615 height 40
drag, startPoint x: 758, startPoint y: 186, endPoint x: 897, endPoint y: 177, distance: 139.7
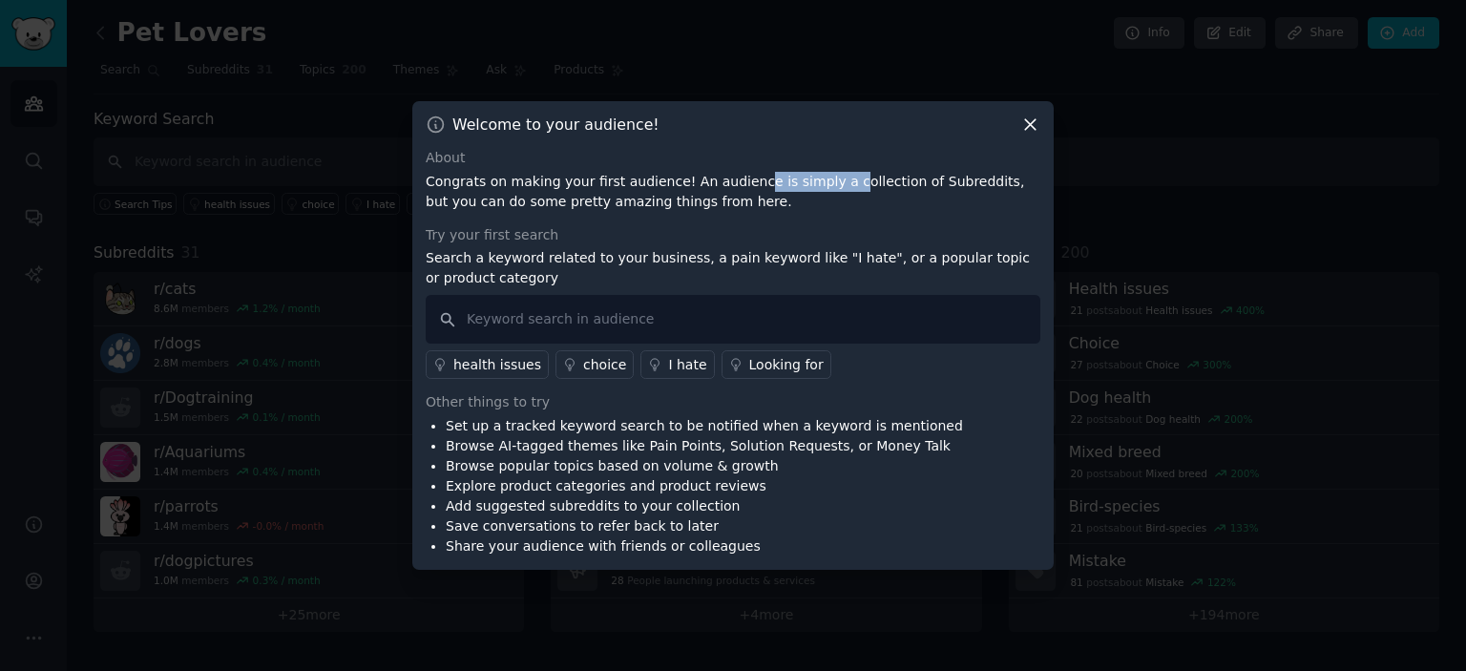
click at [859, 177] on p "Congrats on making your first audience! An audience is simply a collection of S…" at bounding box center [733, 192] width 615 height 40
click at [902, 177] on p "Congrats on making your first audience! An audience is simply a collection of S…" at bounding box center [733, 192] width 615 height 40
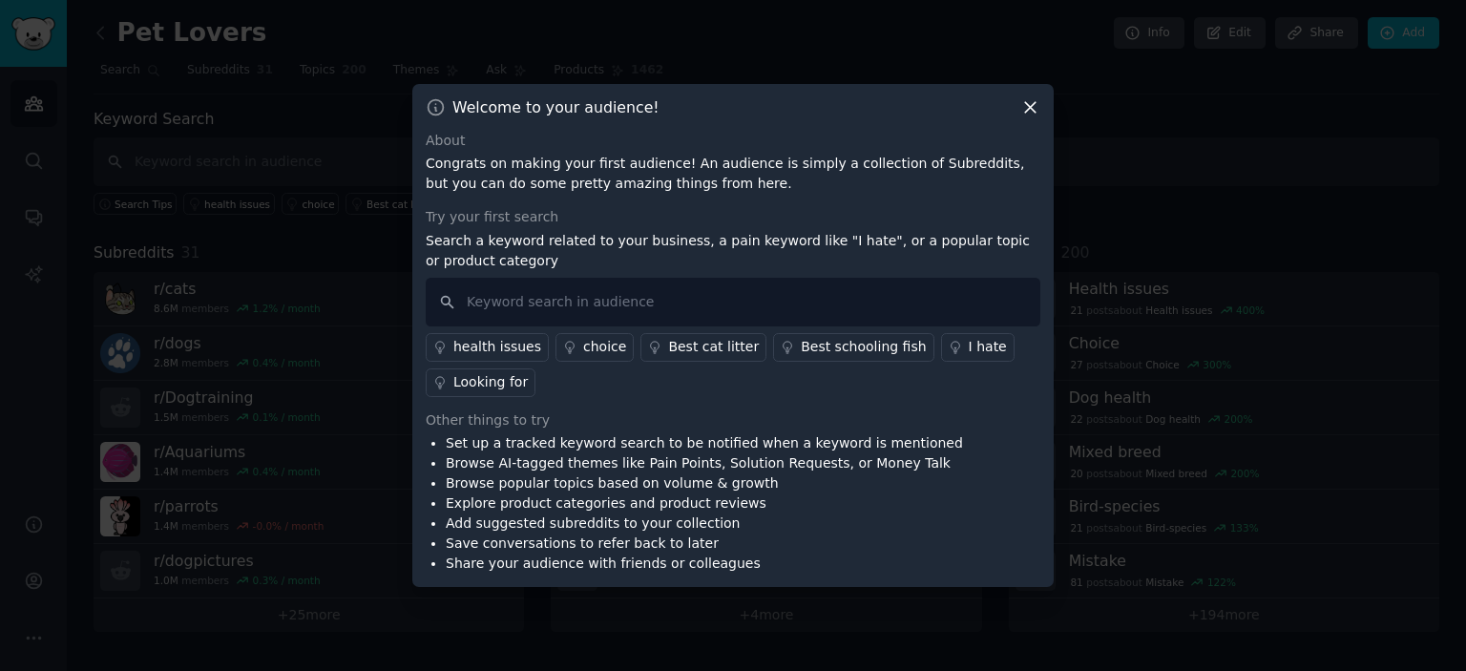
click at [1027, 110] on icon at bounding box center [1030, 107] width 11 height 11
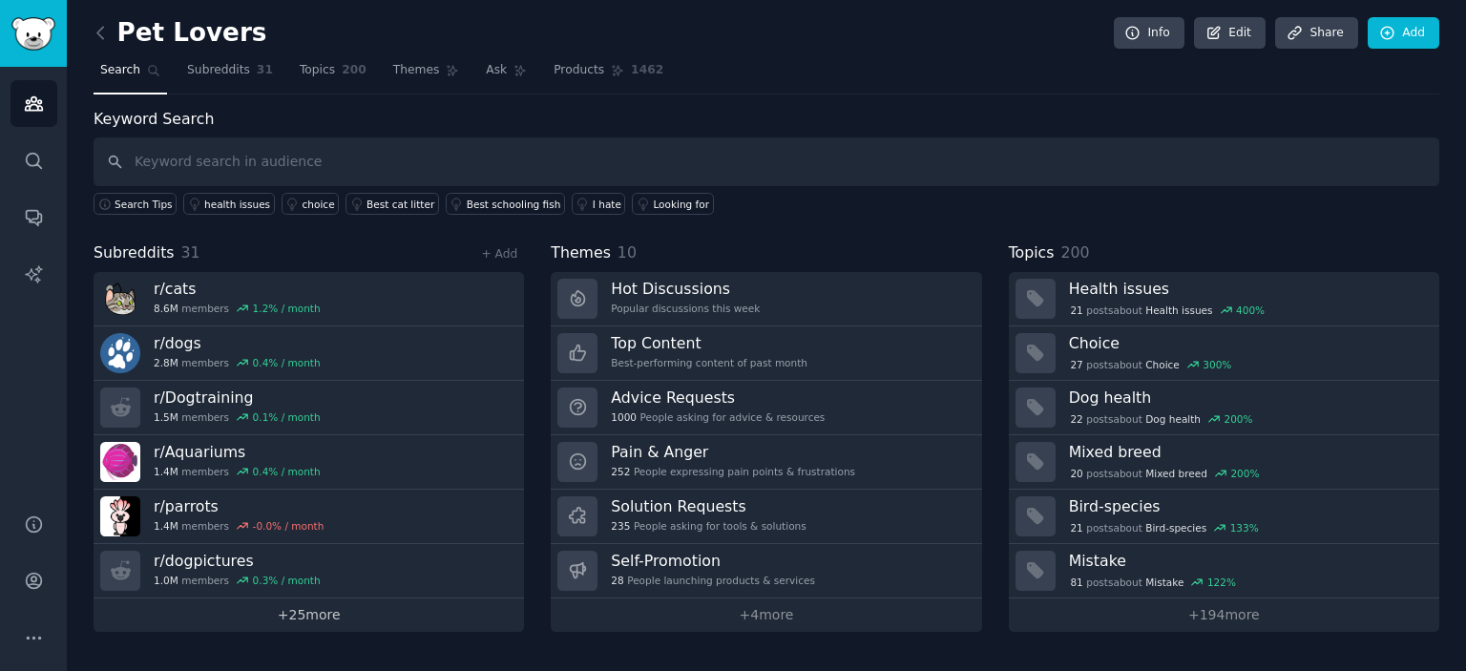
click at [318, 607] on link "+ 25 more" at bounding box center [309, 615] width 431 height 33
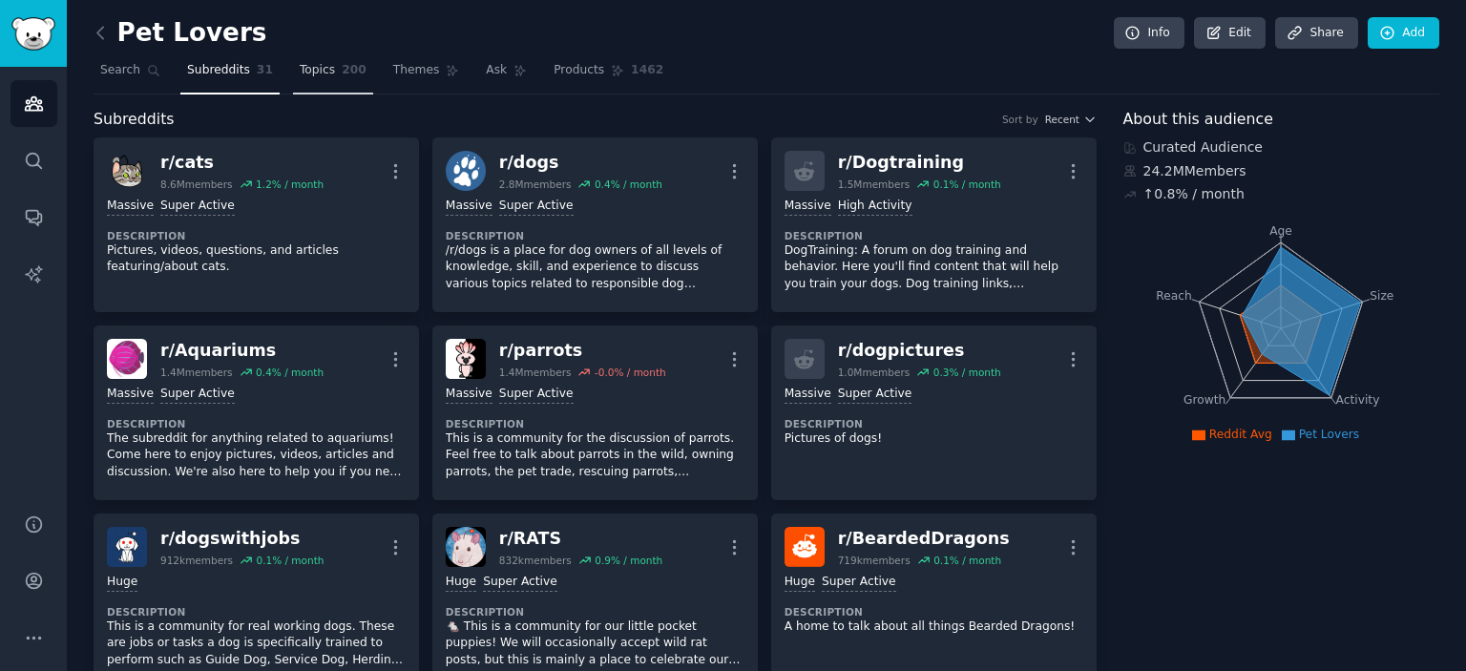
click at [318, 72] on span "Topics" at bounding box center [317, 70] width 35 height 17
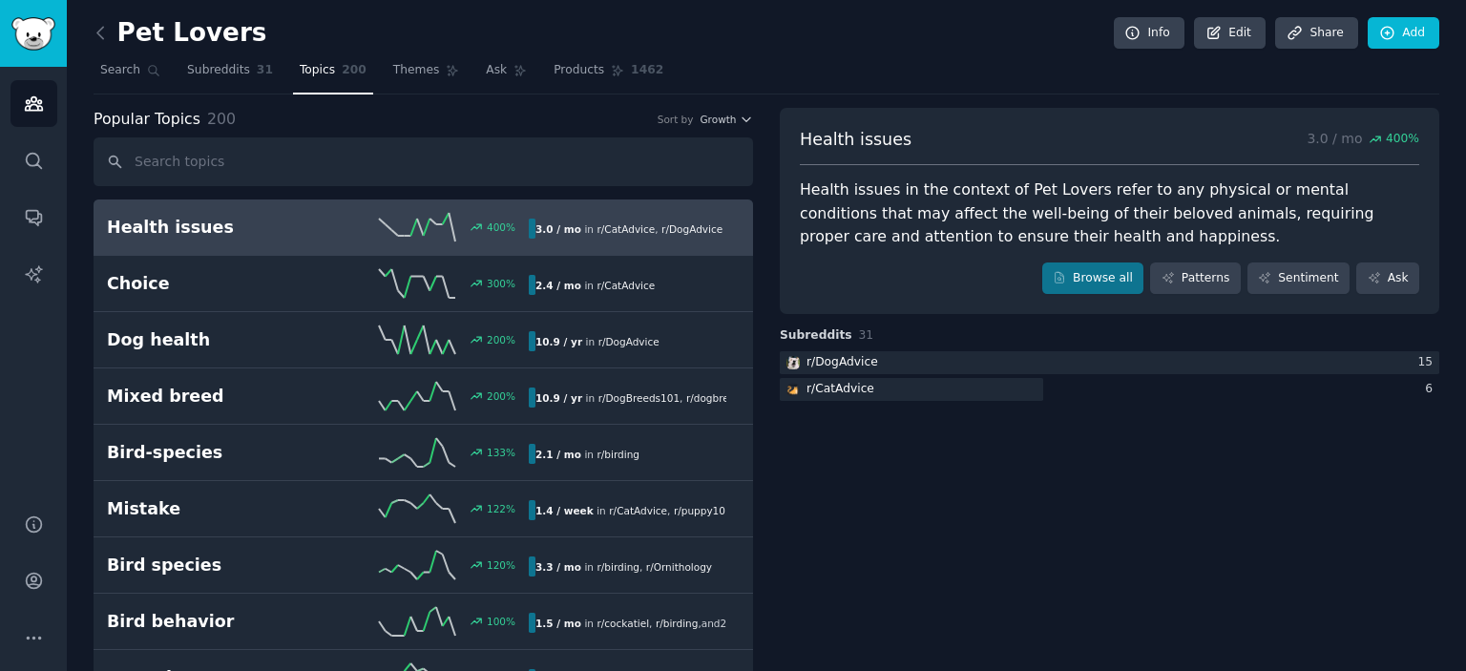
click at [104, 33] on icon at bounding box center [101, 33] width 20 height 20
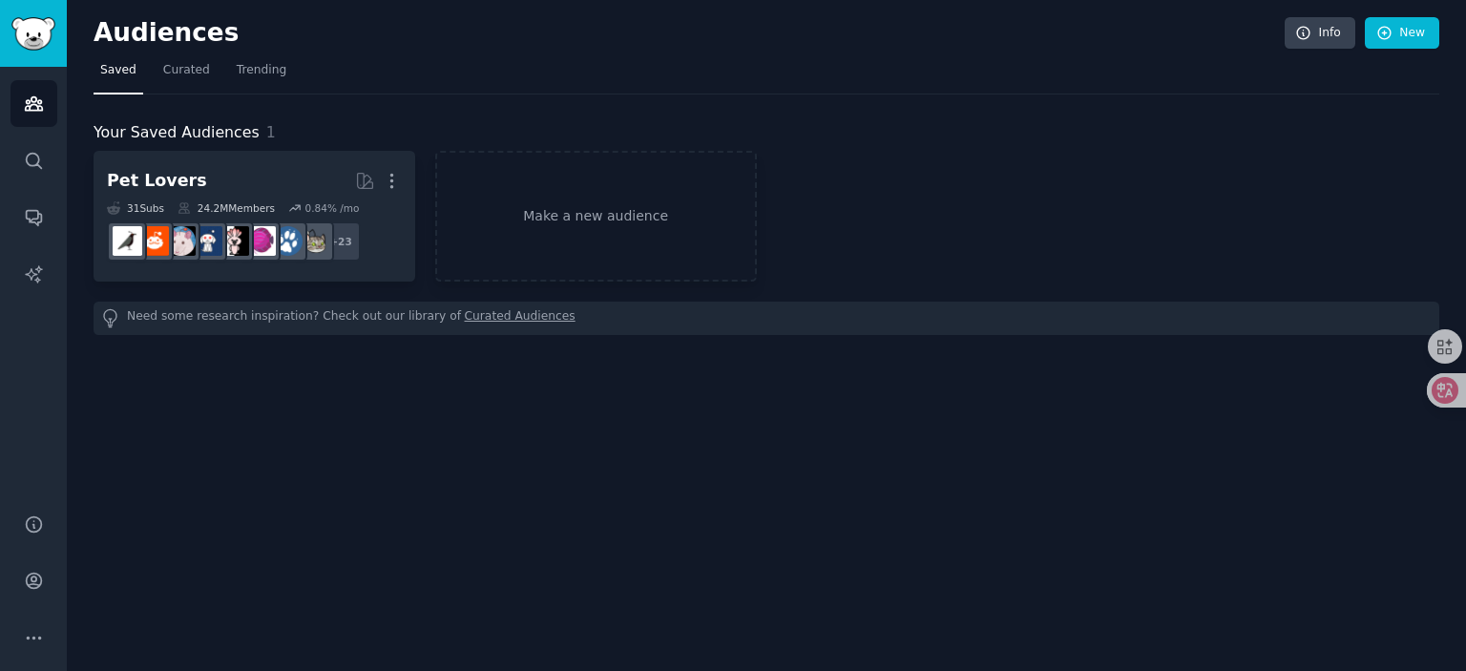
click at [454, 62] on nav "Saved Curated Trending" at bounding box center [767, 74] width 1346 height 39
click at [1320, 39] on link "Info" at bounding box center [1320, 33] width 71 height 32
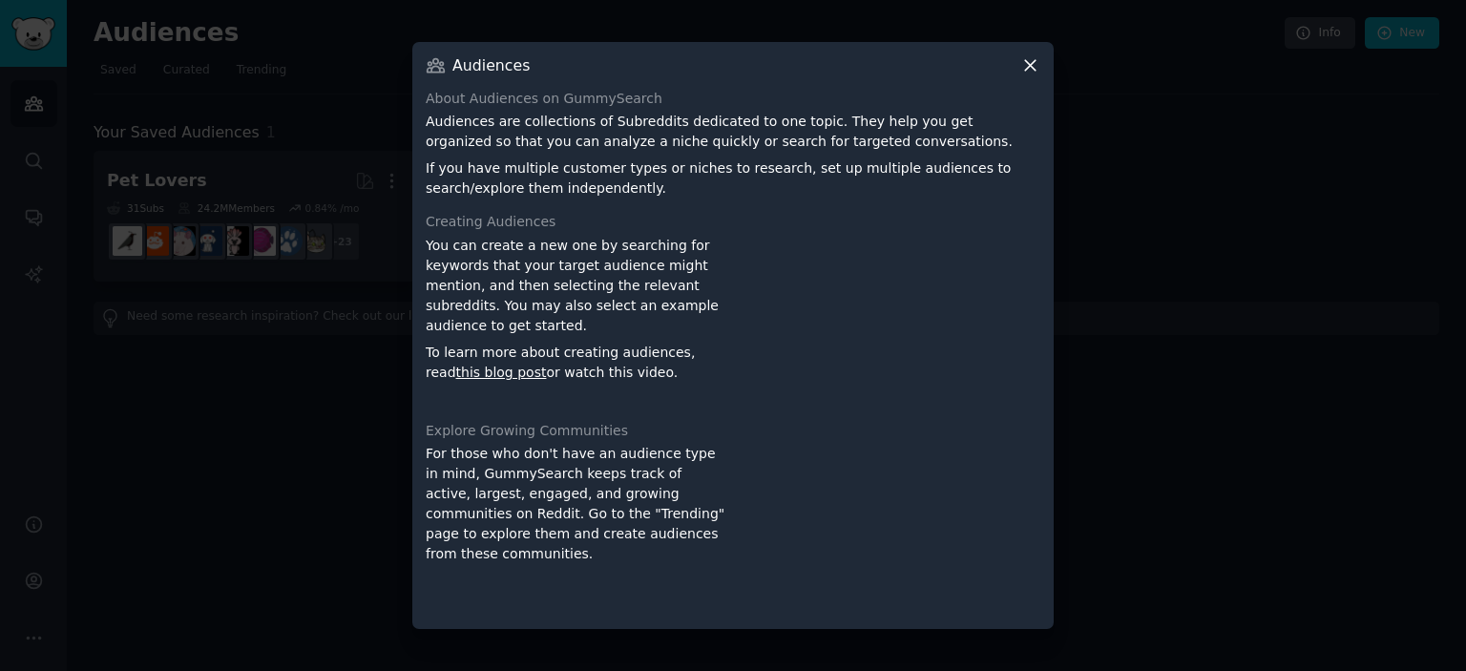
click at [1031, 64] on icon at bounding box center [1030, 65] width 11 height 11
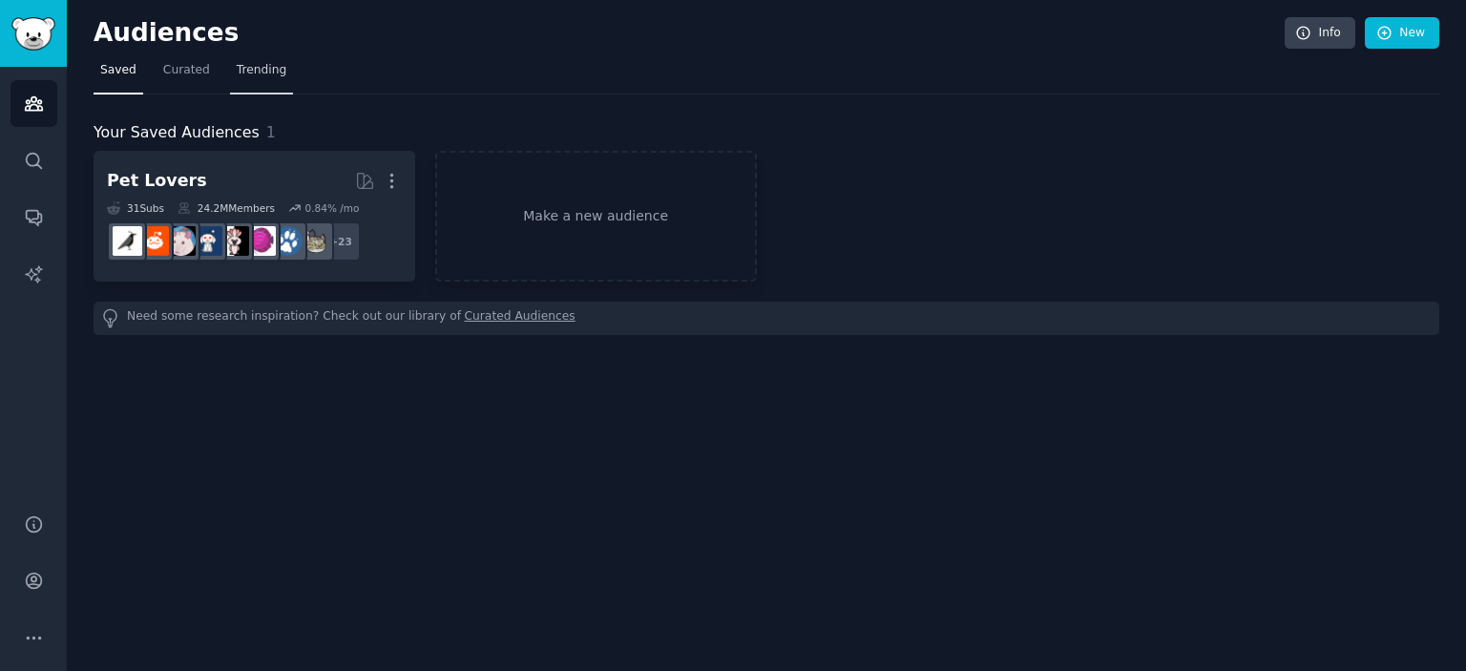
click at [257, 68] on span "Trending" at bounding box center [262, 70] width 50 height 17
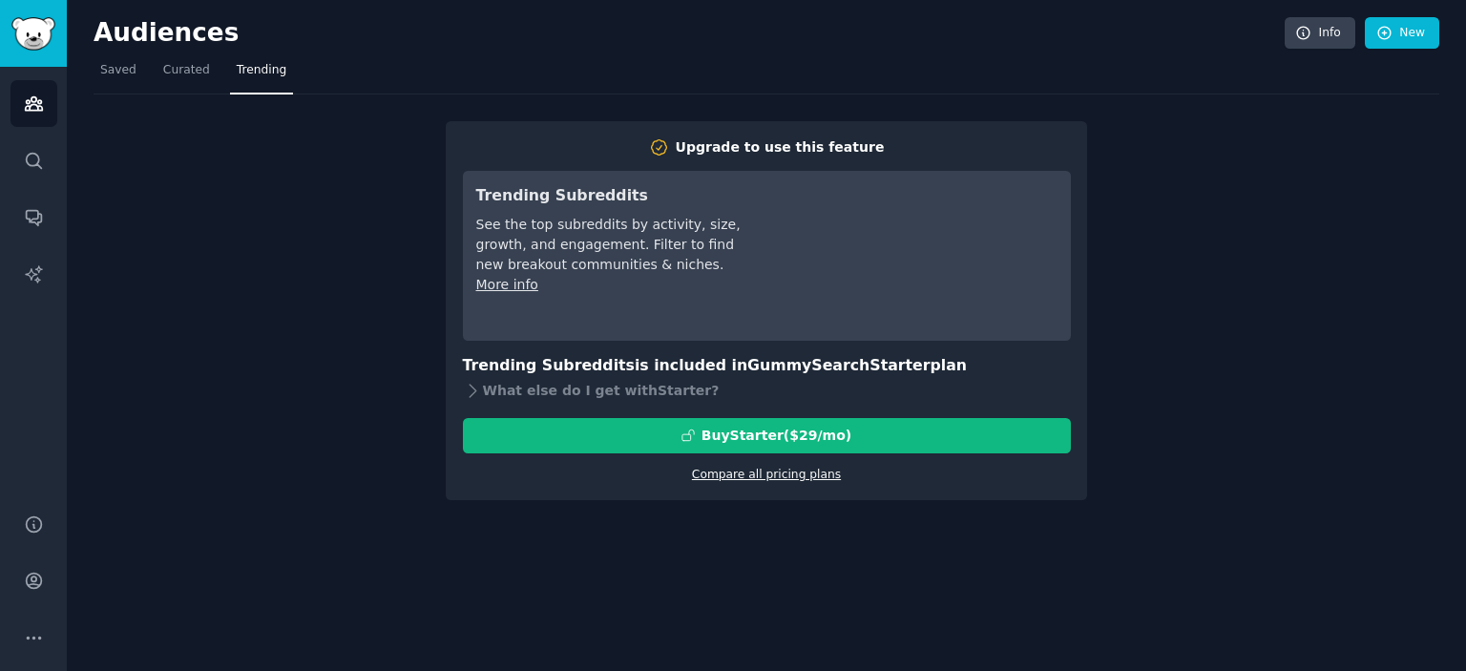
click at [776, 473] on link "Compare all pricing plans" at bounding box center [766, 474] width 149 height 13
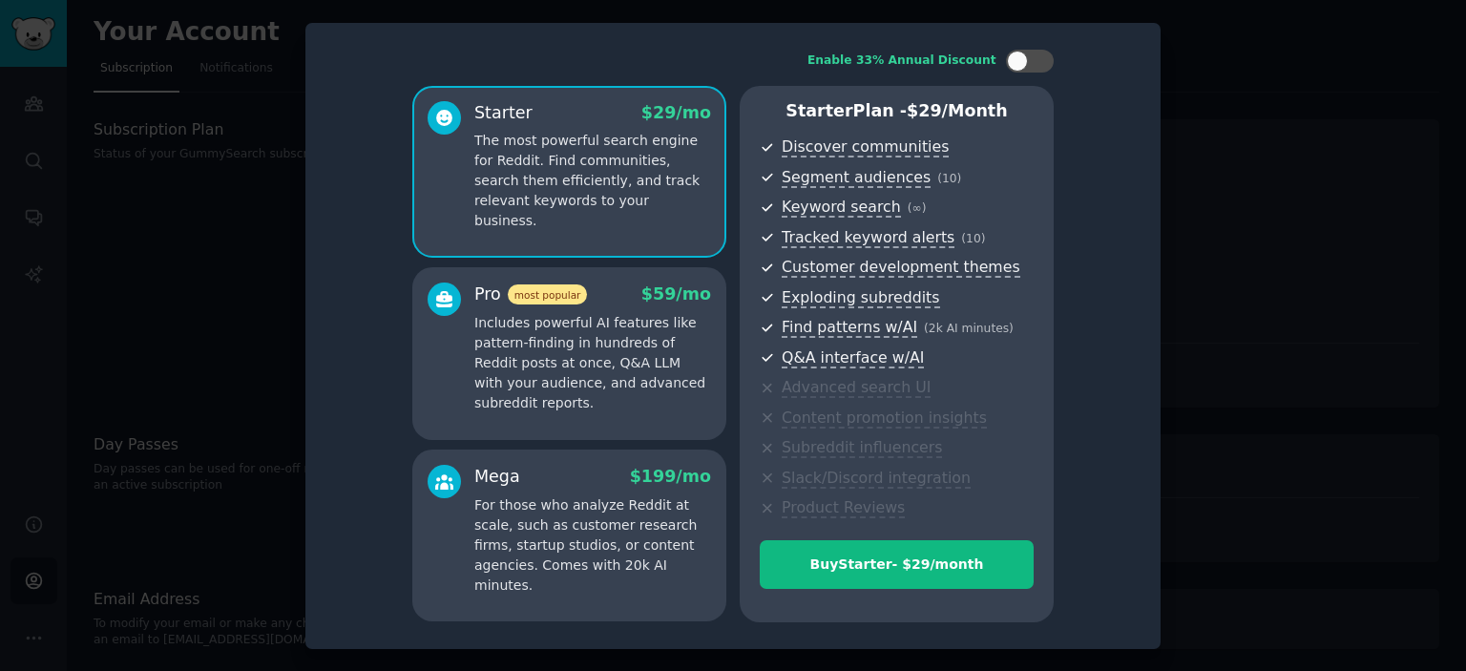
click at [671, 399] on p "Includes powerful AI features like pattern-finding in hundreds of Reddit posts …" at bounding box center [592, 363] width 237 height 100
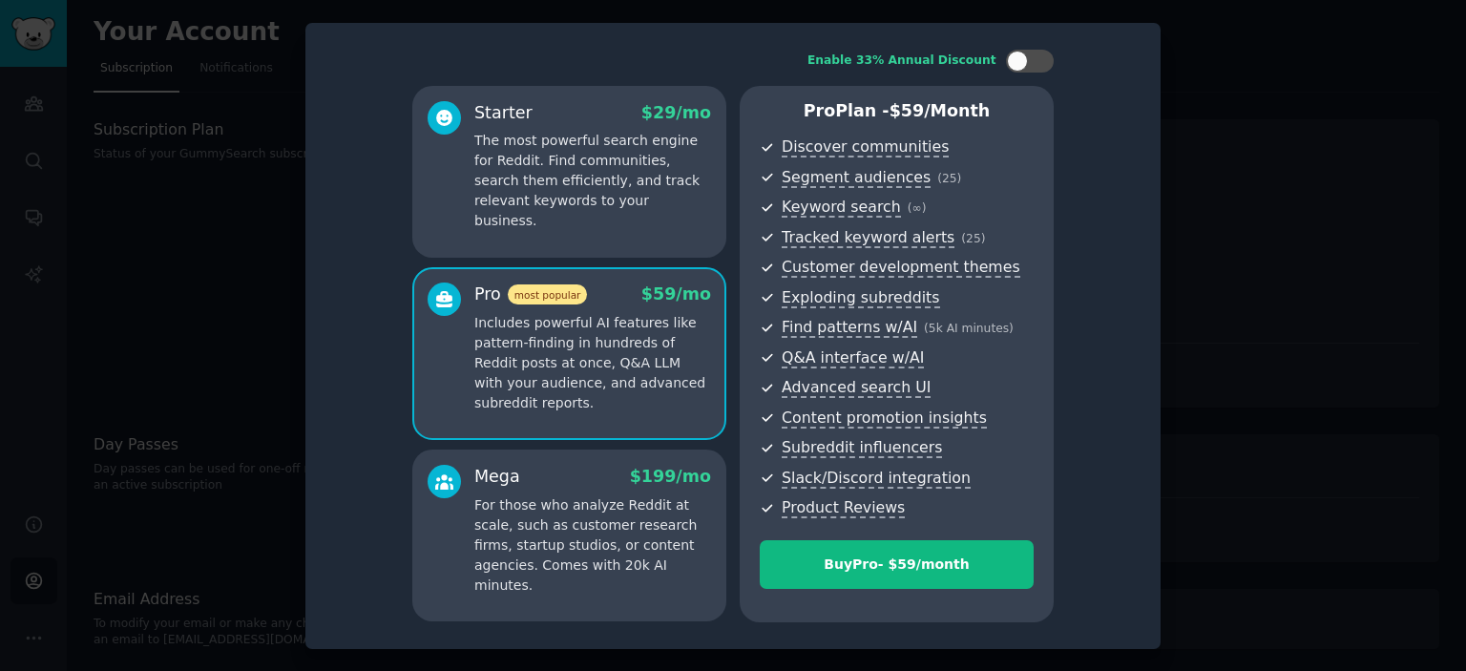
click at [665, 221] on div "Starter $ 29 /mo The most powerful search engine for Reddit. Find communities, …" at bounding box center [569, 172] width 314 height 172
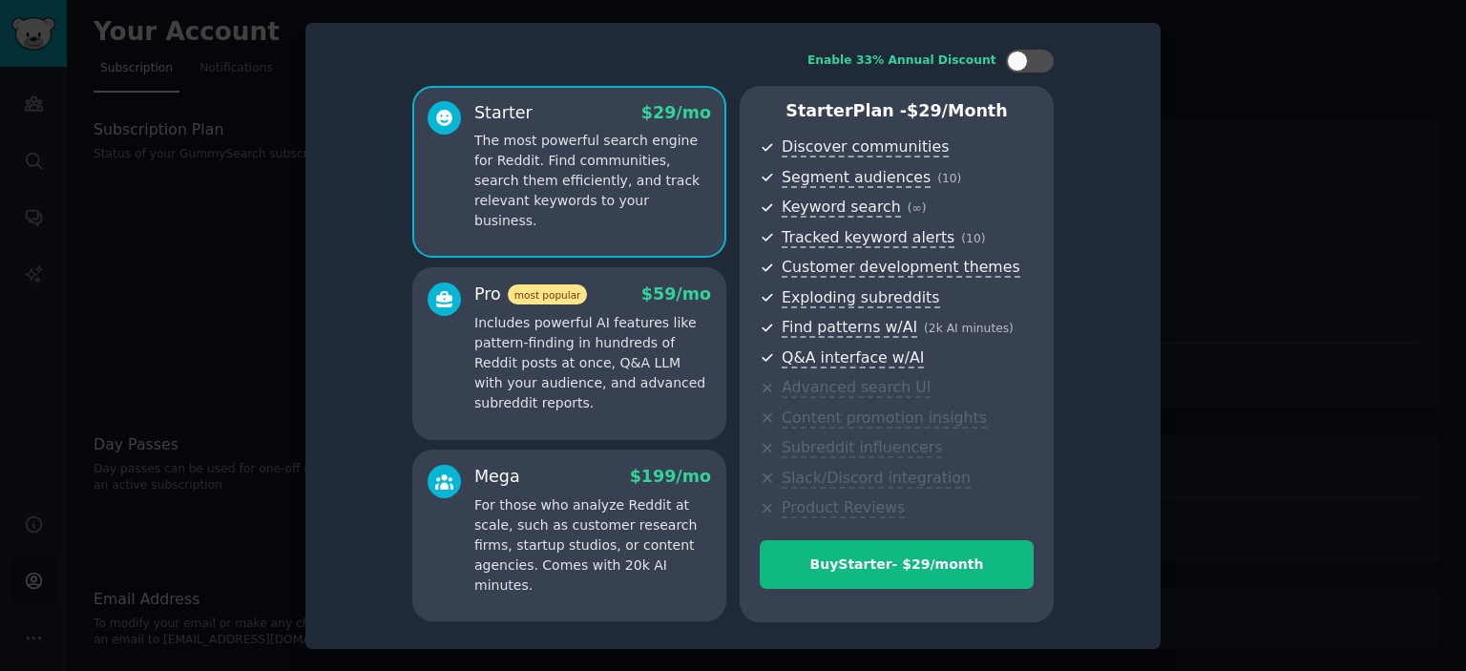
click at [690, 539] on p "For those who analyze Reddit at scale, such as customer research firms, startup…" at bounding box center [592, 545] width 237 height 100
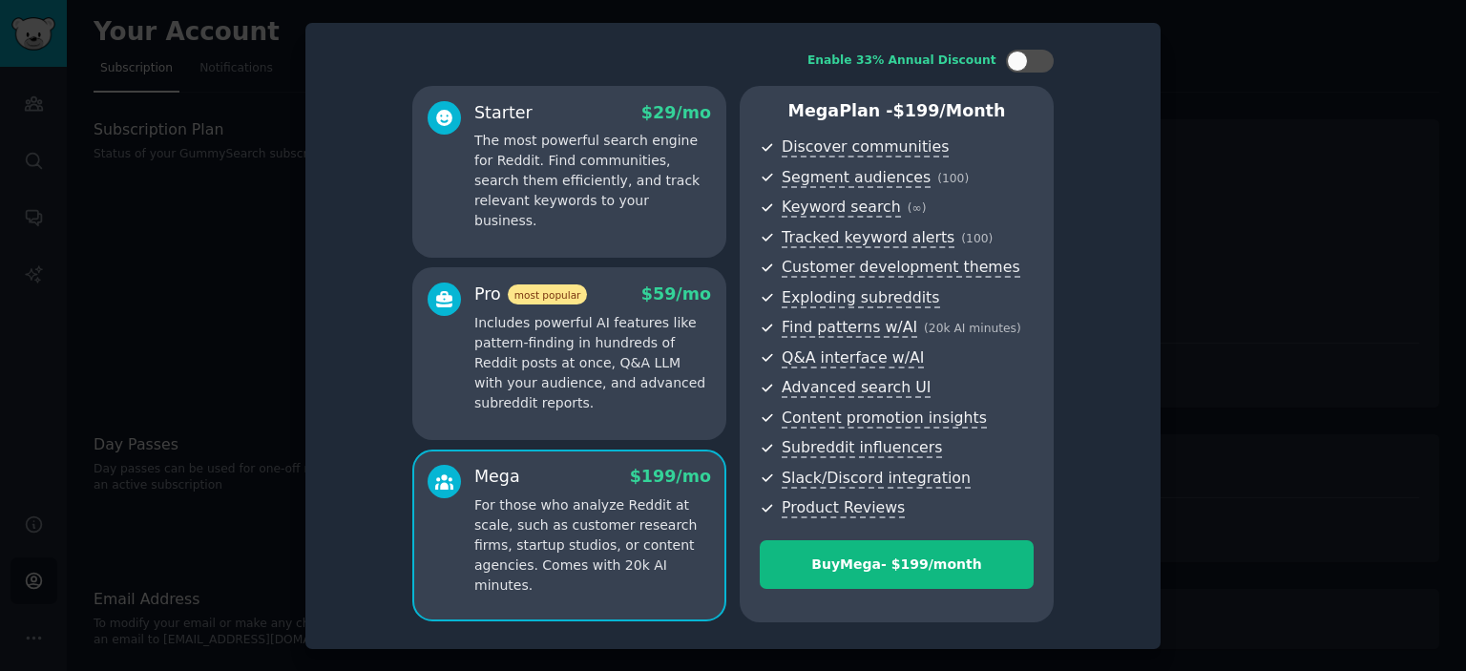
click at [653, 243] on div "Starter $ 29 /mo The most powerful search engine for Reddit. Find communities, …" at bounding box center [569, 172] width 314 height 172
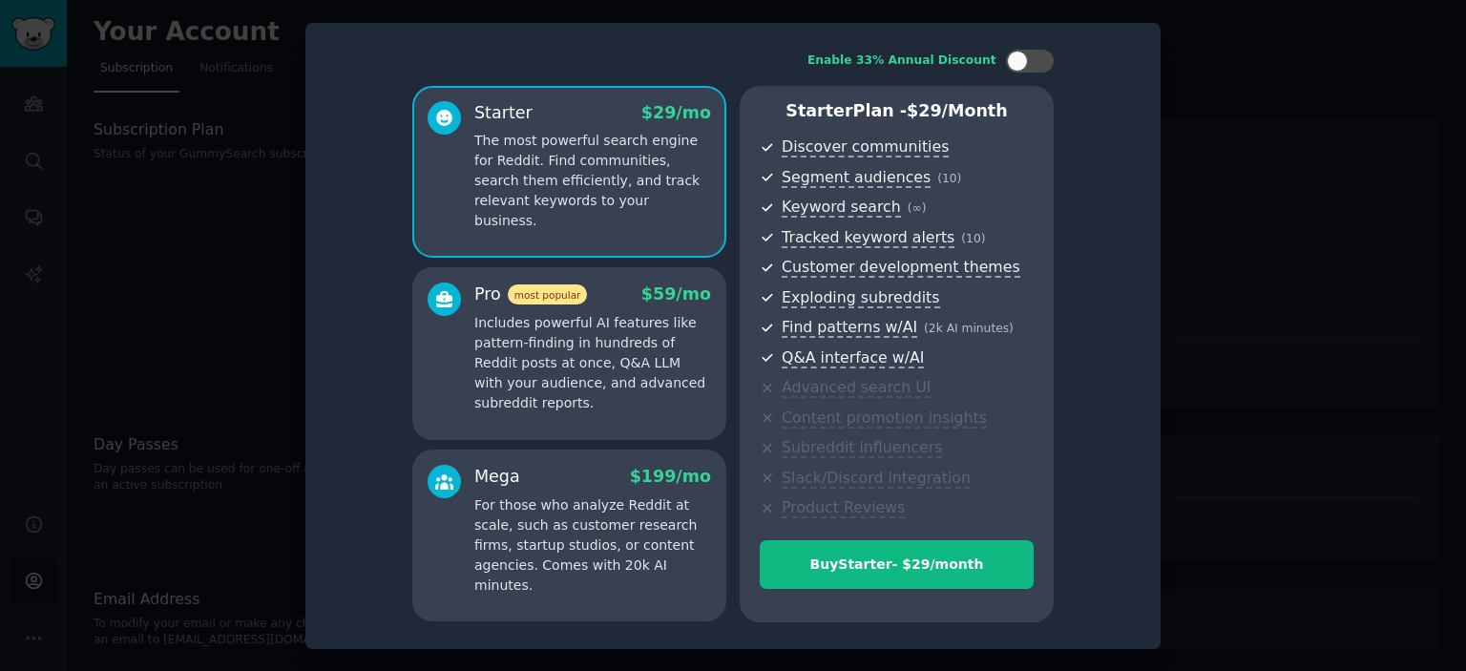
click at [660, 384] on p "Includes powerful AI features like pattern-finding in hundreds of Reddit posts …" at bounding box center [592, 363] width 237 height 100
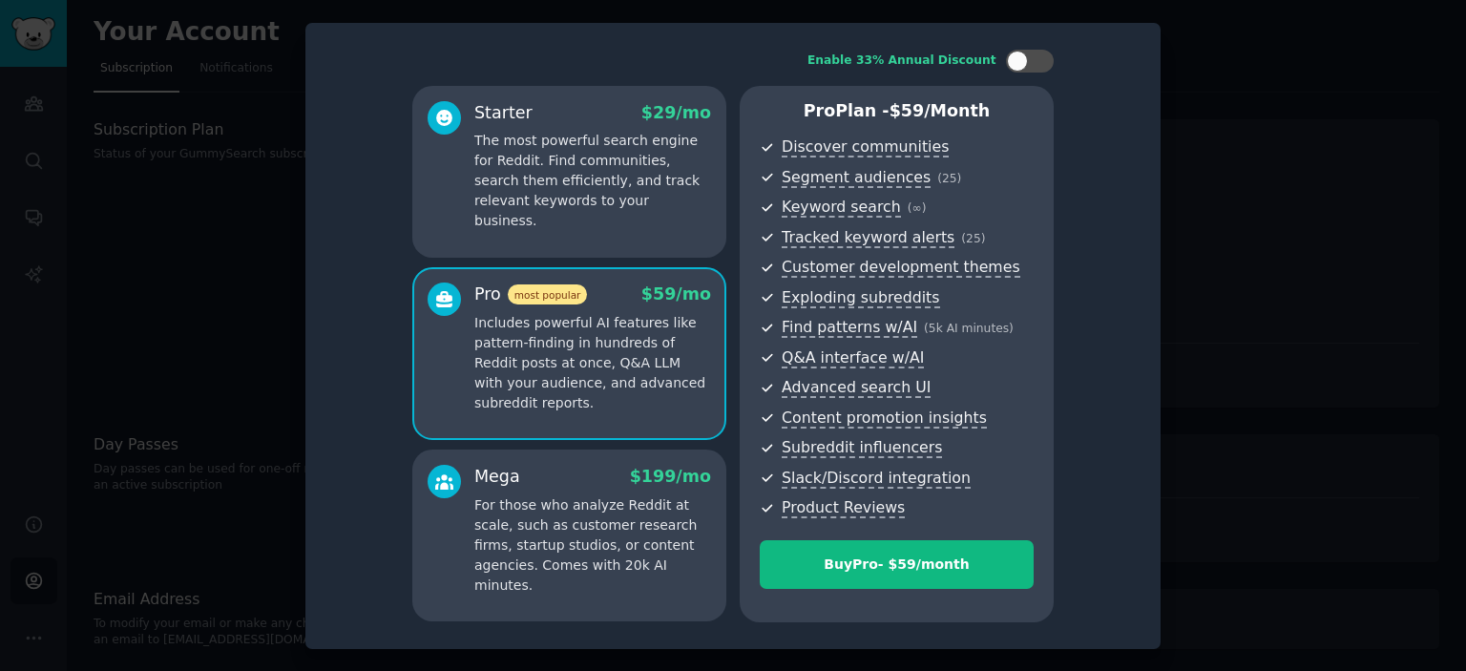
click at [619, 525] on p "For those who analyze Reddit at scale, such as customer research firms, startup…" at bounding box center [592, 545] width 237 height 100
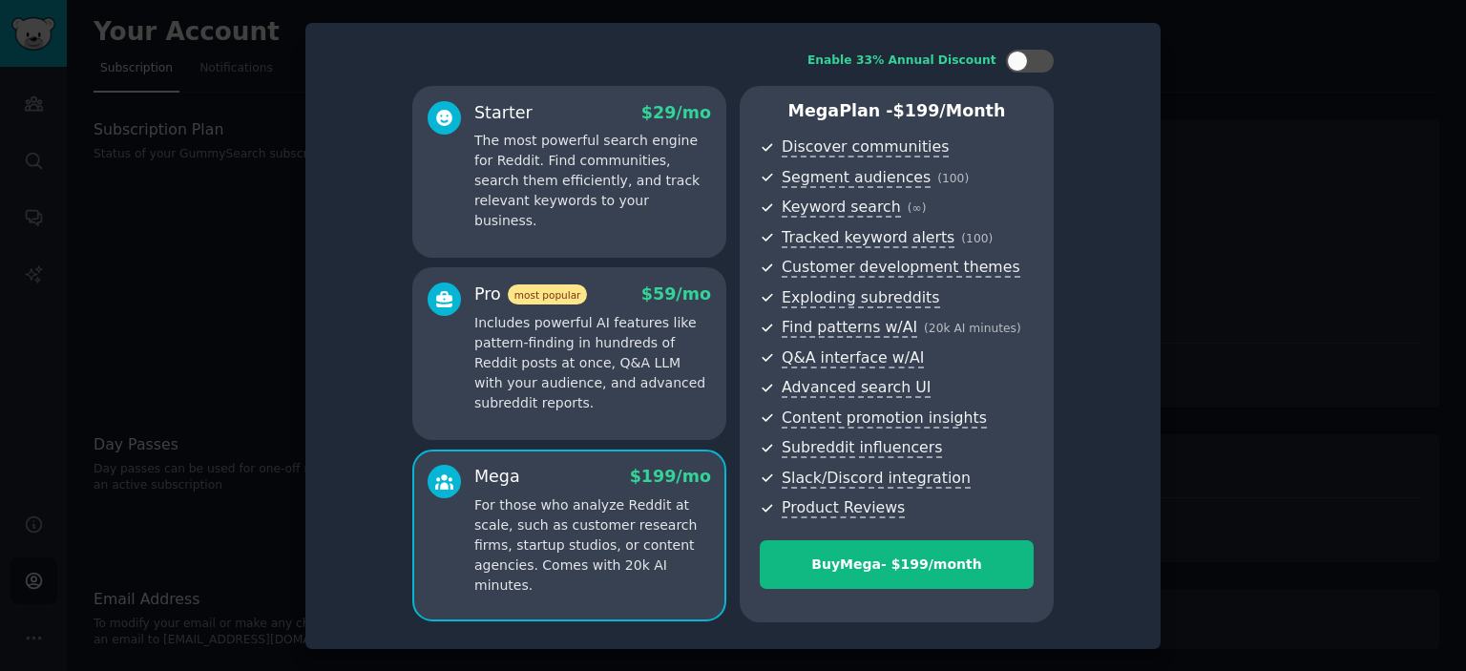
click at [627, 324] on p "Includes powerful AI features like pattern-finding in hundreds of Reddit posts …" at bounding box center [592, 363] width 237 height 100
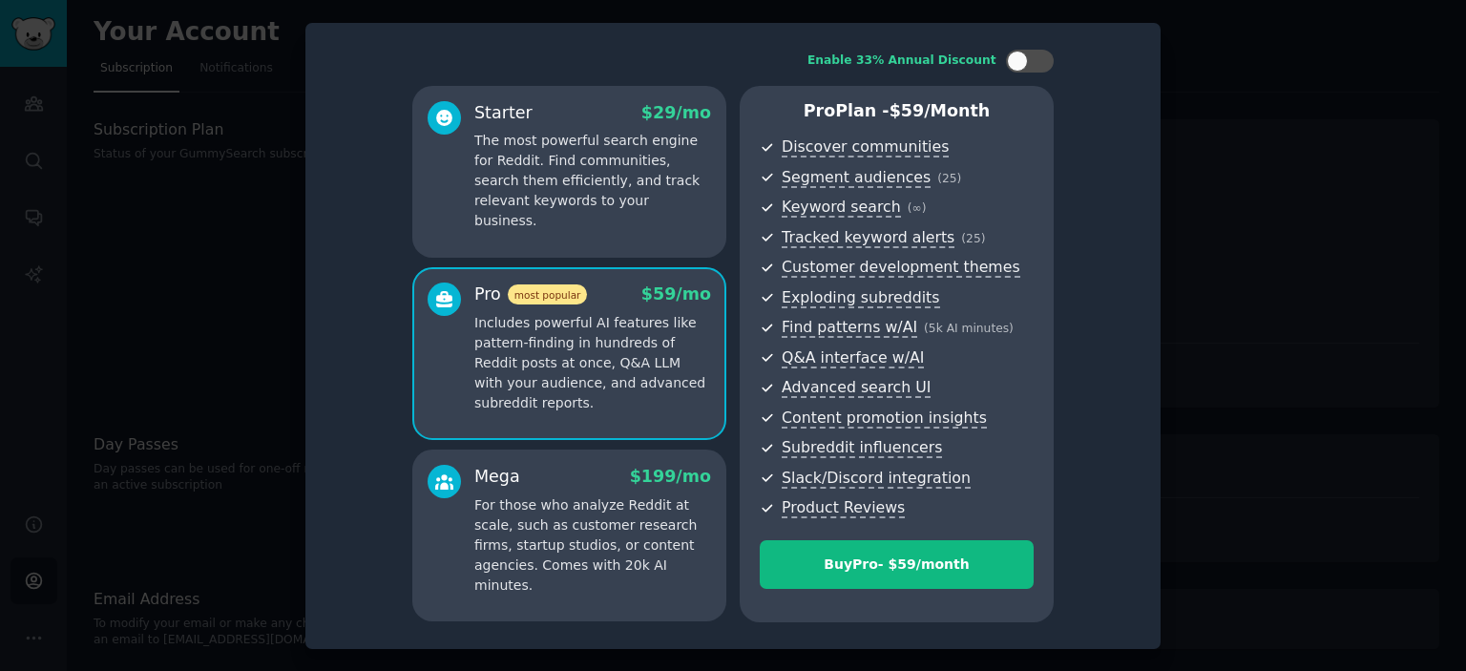
click at [615, 512] on p "For those who analyze Reddit at scale, such as customer research firms, startup…" at bounding box center [592, 545] width 237 height 100
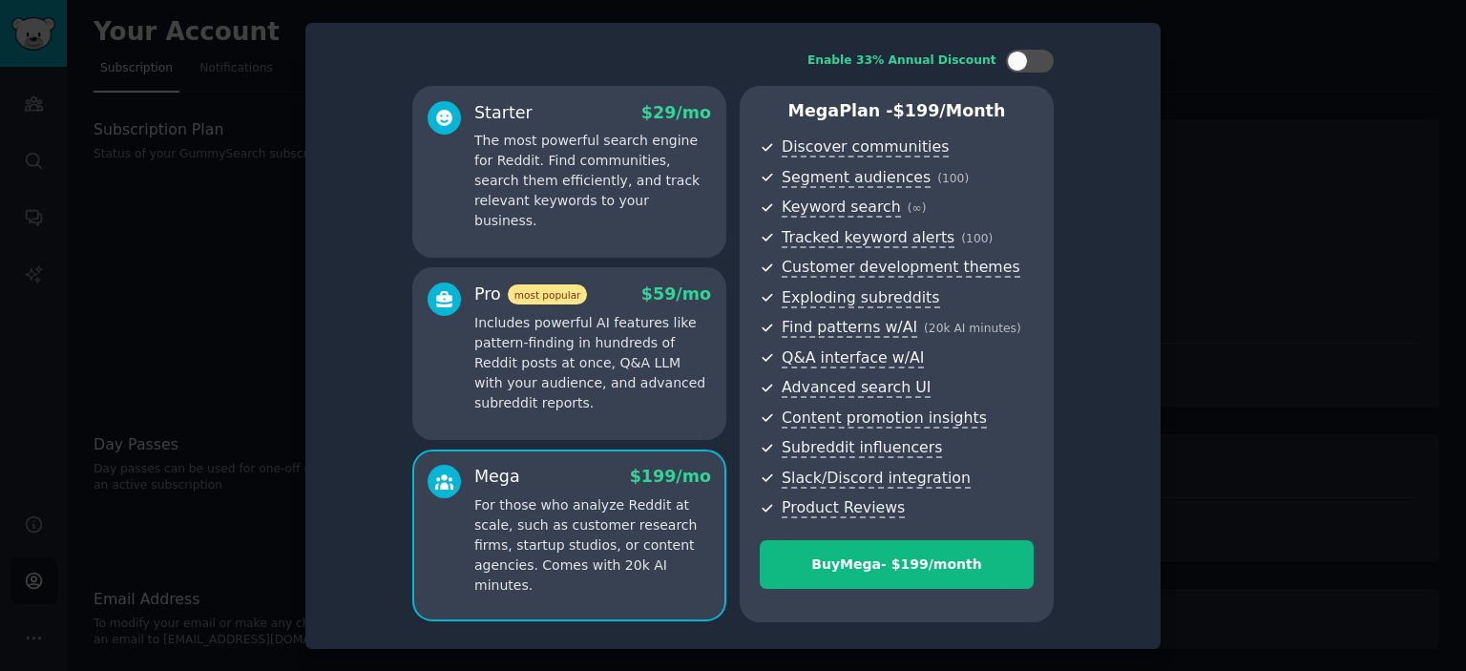
click at [621, 372] on p "Includes powerful AI features like pattern-finding in hundreds of Reddit posts …" at bounding box center [592, 363] width 237 height 100
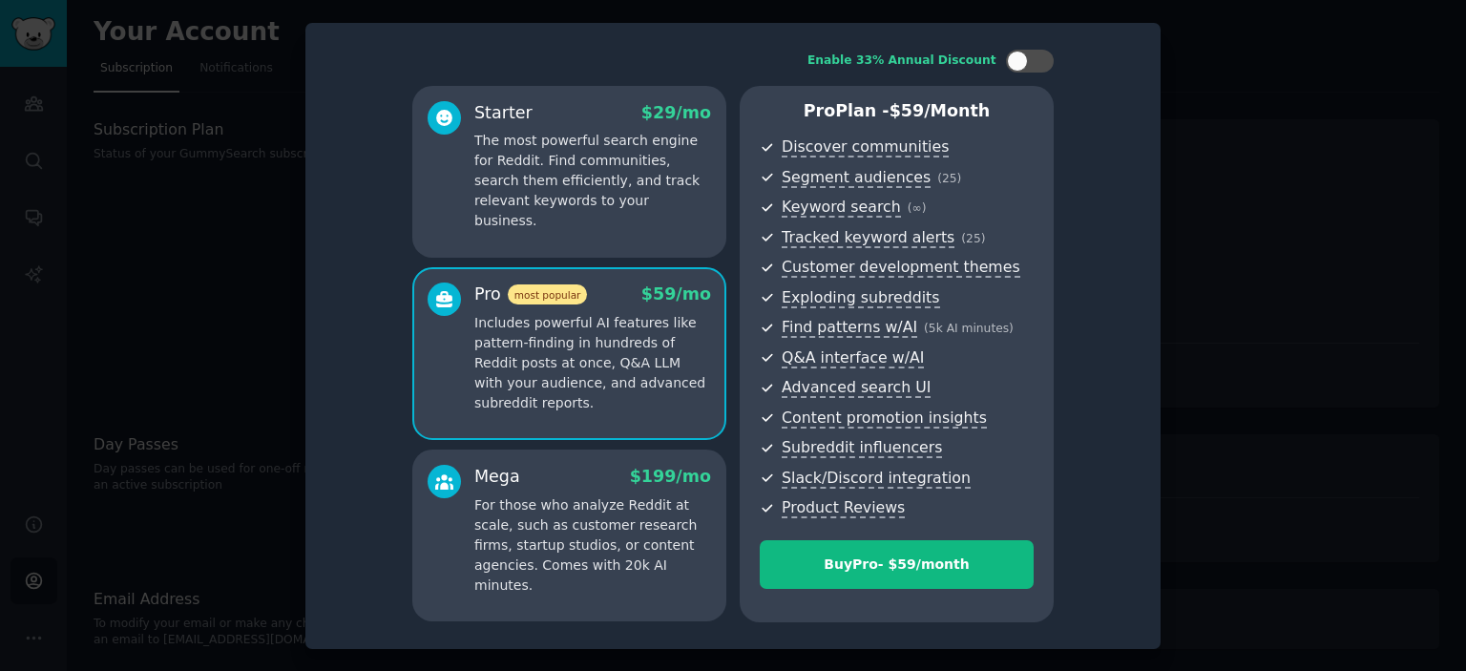
click at [616, 178] on p "The most powerful search engine for Reddit. Find communities, search them effic…" at bounding box center [592, 181] width 237 height 100
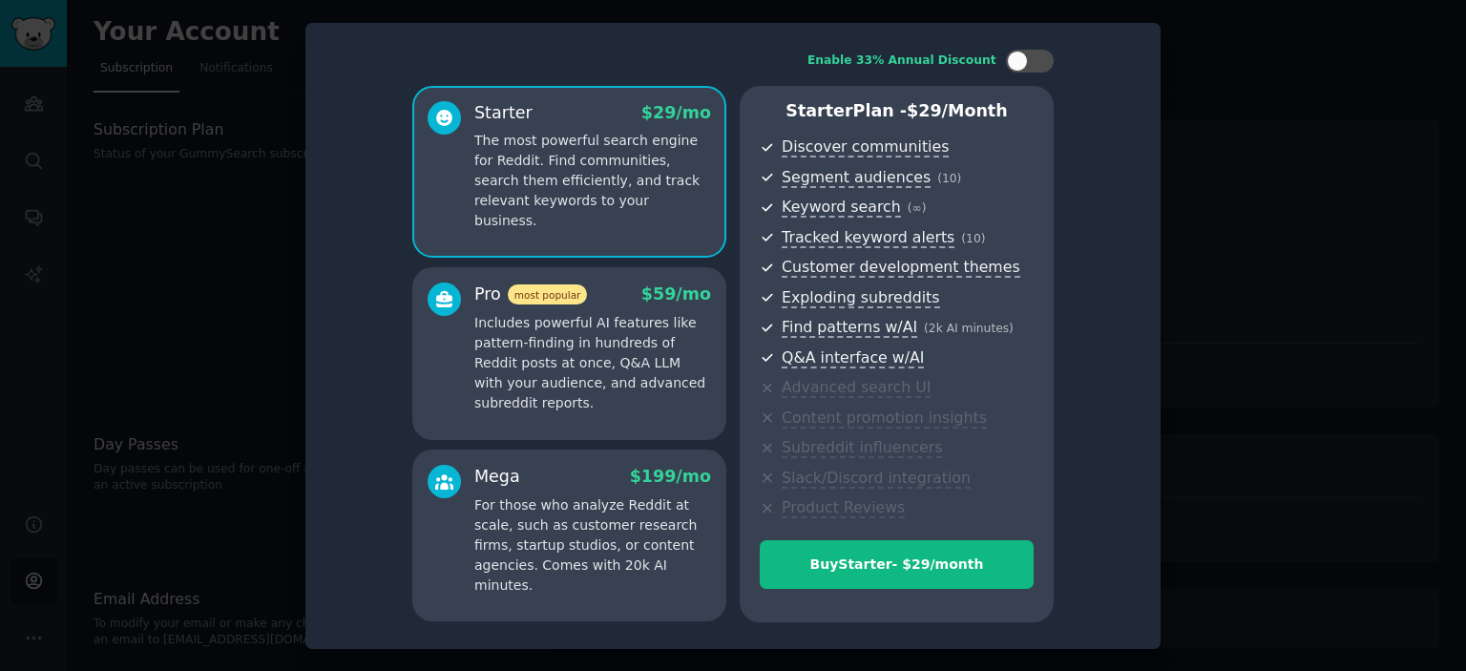
click at [604, 316] on p "Includes powerful AI features like pattern-finding in hundreds of Reddit posts …" at bounding box center [592, 363] width 237 height 100
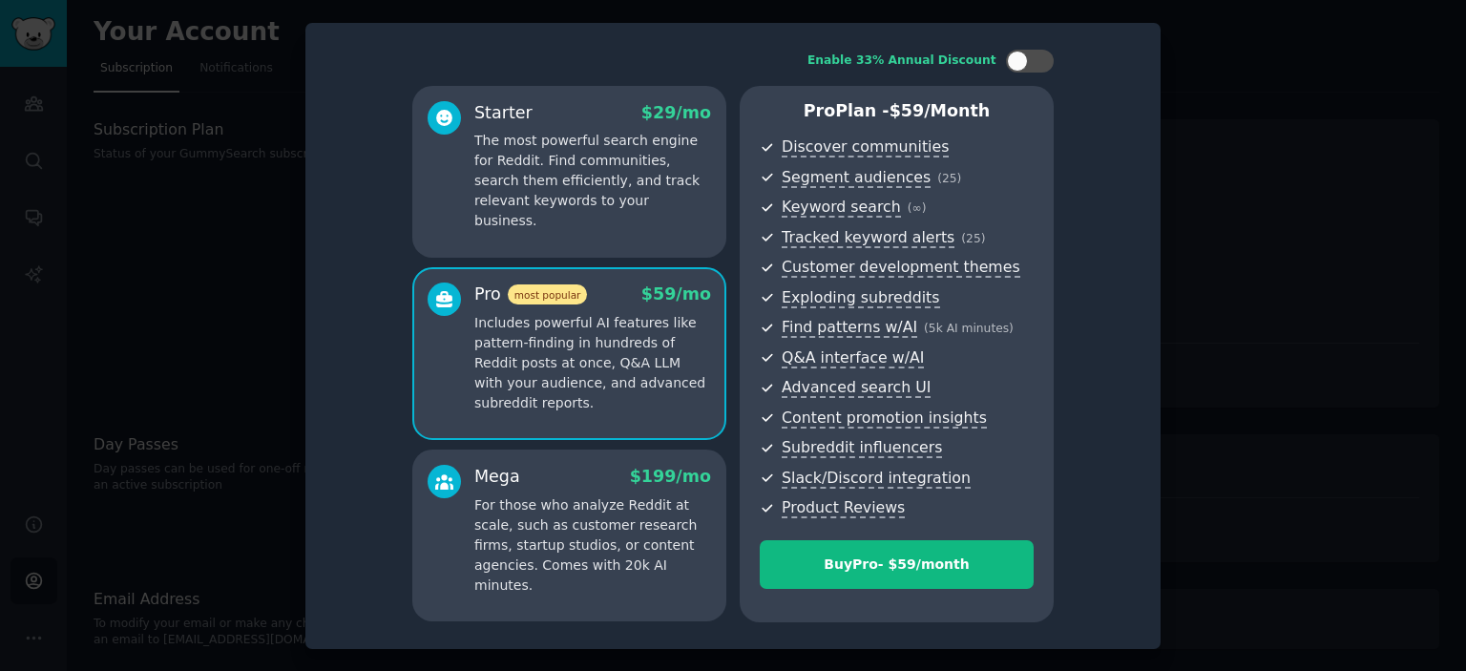
click at [593, 177] on p "The most powerful search engine for Reddit. Find communities, search them effic…" at bounding box center [592, 181] width 237 height 100
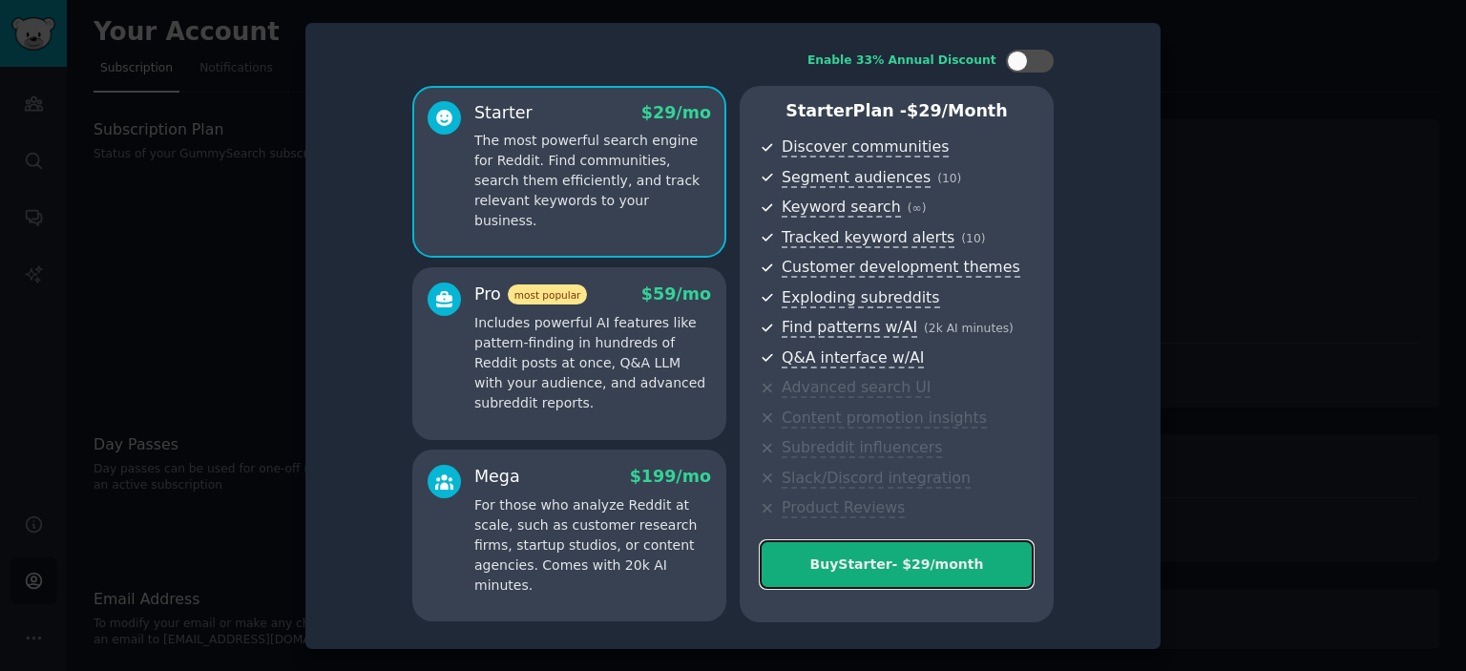
click at [921, 561] on div "Buy Starter - $ 29 /month" at bounding box center [897, 565] width 272 height 20
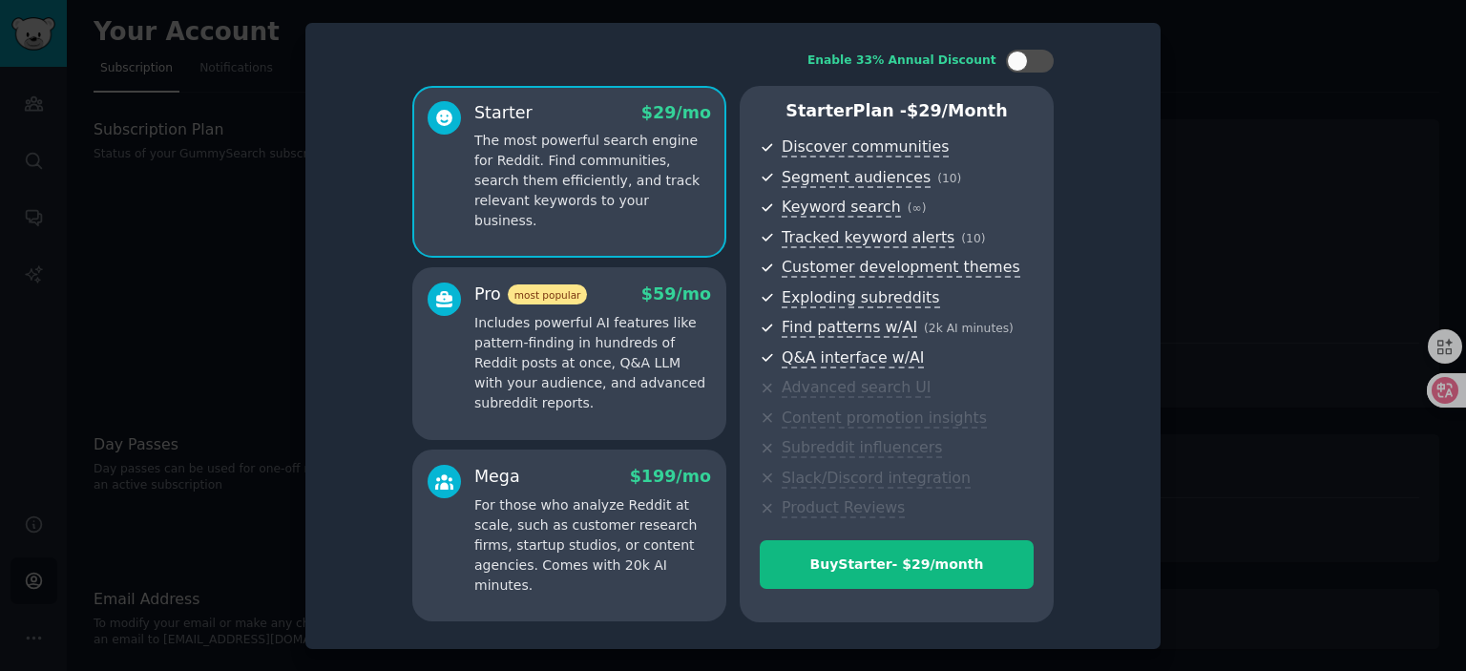
click at [1281, 199] on div at bounding box center [733, 335] width 1466 height 671
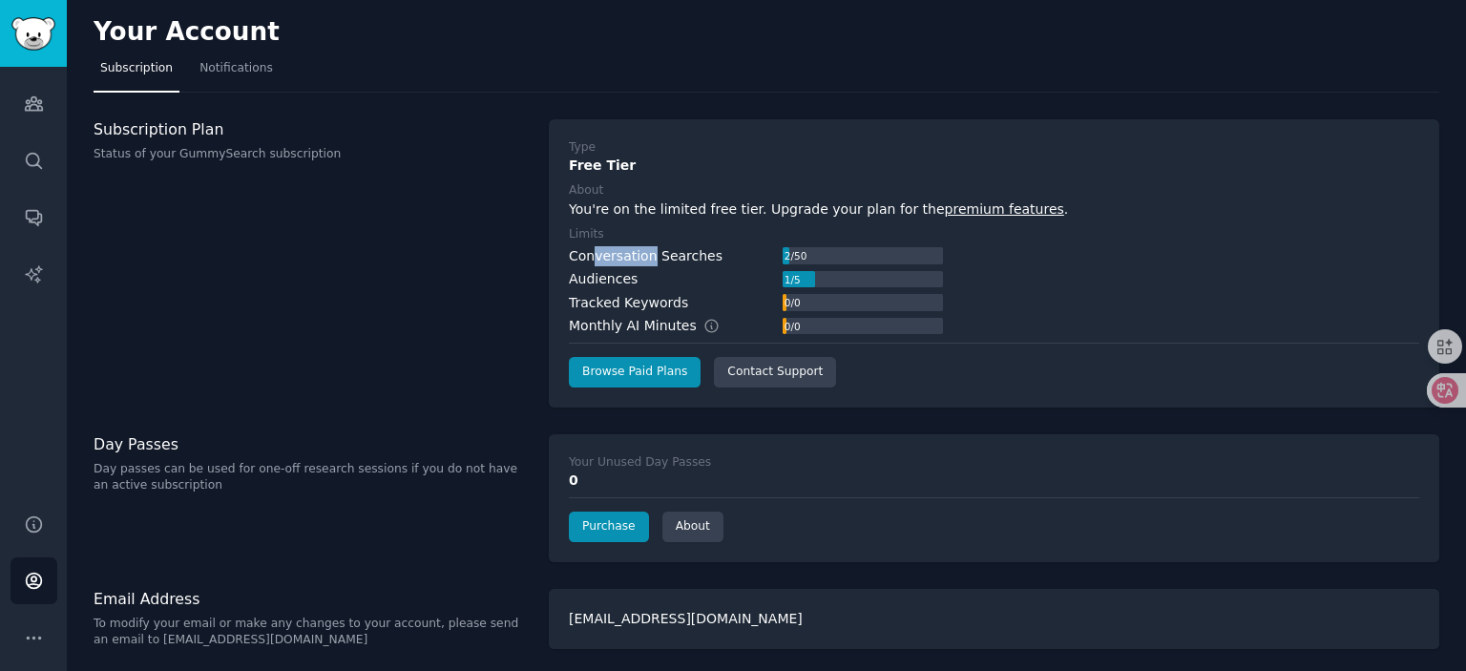
drag, startPoint x: 633, startPoint y: 252, endPoint x: 684, endPoint y: 252, distance: 51.5
click at [684, 252] on div "Conversation Searches" at bounding box center [646, 256] width 154 height 20
click at [705, 252] on div "Conversation Searches" at bounding box center [646, 256] width 154 height 20
click at [603, 255] on div "Conversation Searches" at bounding box center [646, 256] width 154 height 20
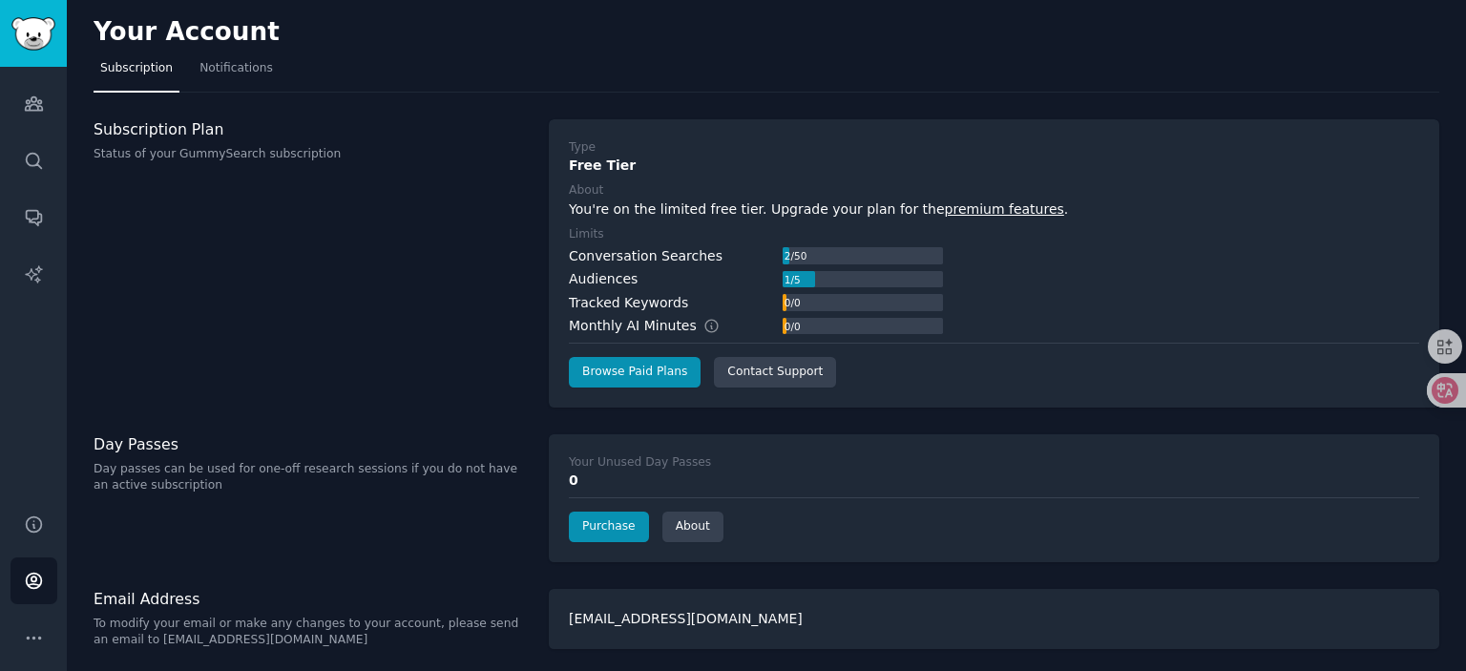
click at [708, 257] on div "Conversation Searches" at bounding box center [646, 256] width 154 height 20
click at [600, 279] on div "Audiences" at bounding box center [603, 279] width 69 height 20
click at [610, 300] on div "Tracked Keywords" at bounding box center [628, 303] width 119 height 20
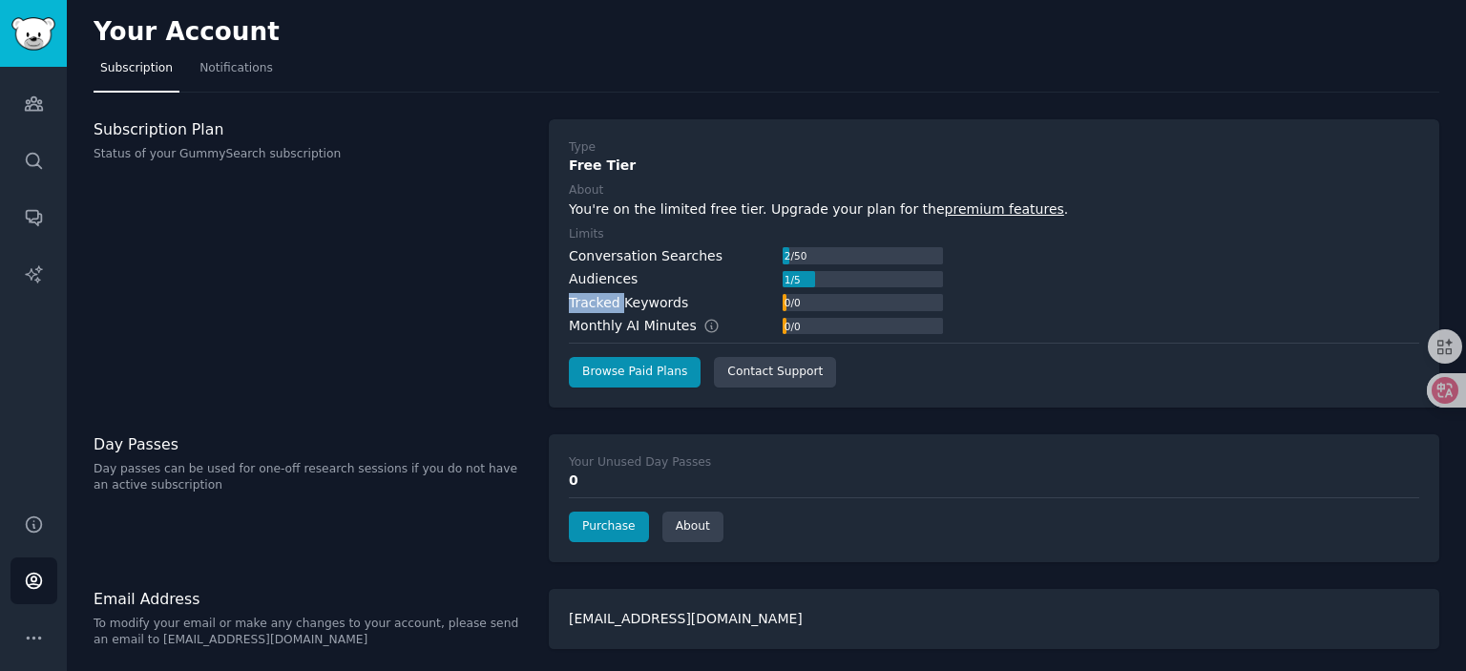
click at [610, 300] on div "Tracked Keywords" at bounding box center [628, 303] width 119 height 20
click at [672, 301] on div "Tracked Keywords" at bounding box center [628, 303] width 119 height 20
click at [586, 326] on div "Monthly AI Minutes" at bounding box center [654, 326] width 171 height 20
drag, startPoint x: 588, startPoint y: 303, endPoint x: 655, endPoint y: 303, distance: 66.8
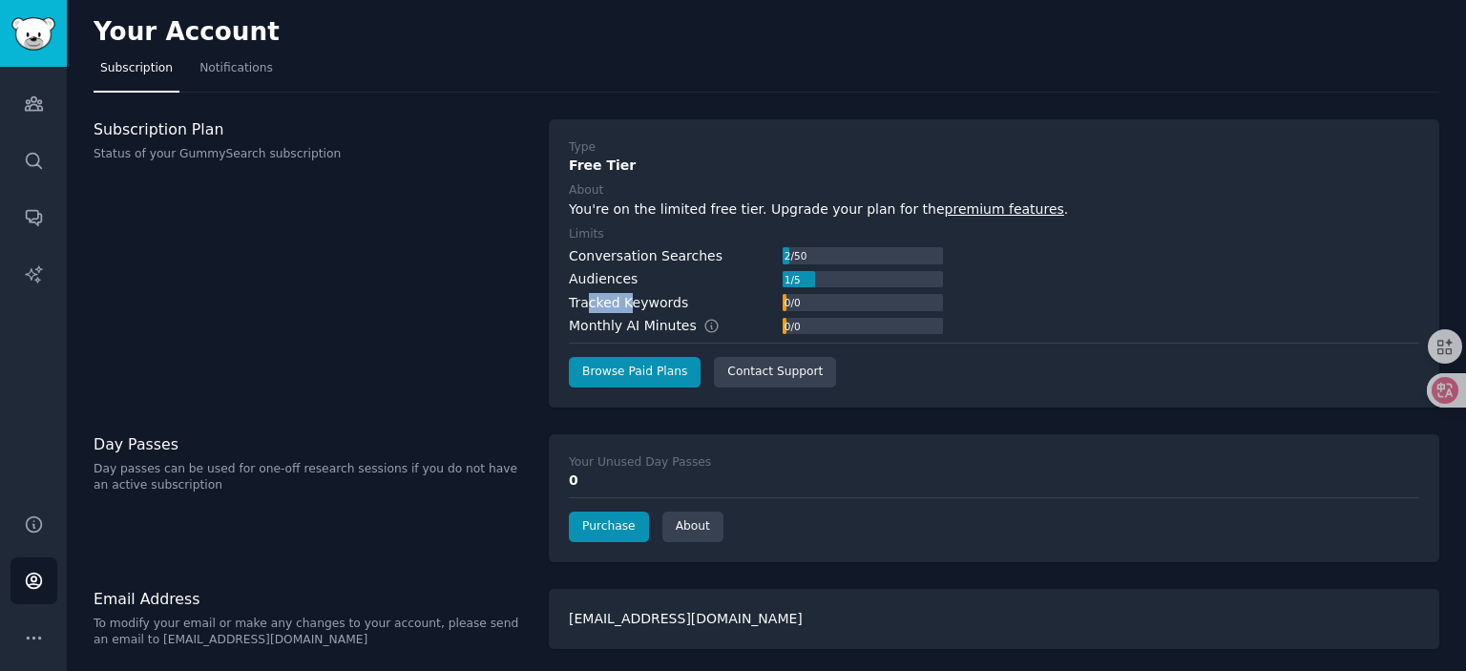
click at [645, 303] on div "Tracked Keywords" at bounding box center [628, 303] width 119 height 20
click at [659, 302] on div "Tracked Keywords" at bounding box center [628, 303] width 119 height 20
drag, startPoint x: 612, startPoint y: 293, endPoint x: 659, endPoint y: 293, distance: 46.8
click at [642, 293] on div "Tracked Keywords" at bounding box center [628, 303] width 119 height 20
click at [659, 293] on div "Tracked Keywords" at bounding box center [628, 303] width 119 height 20
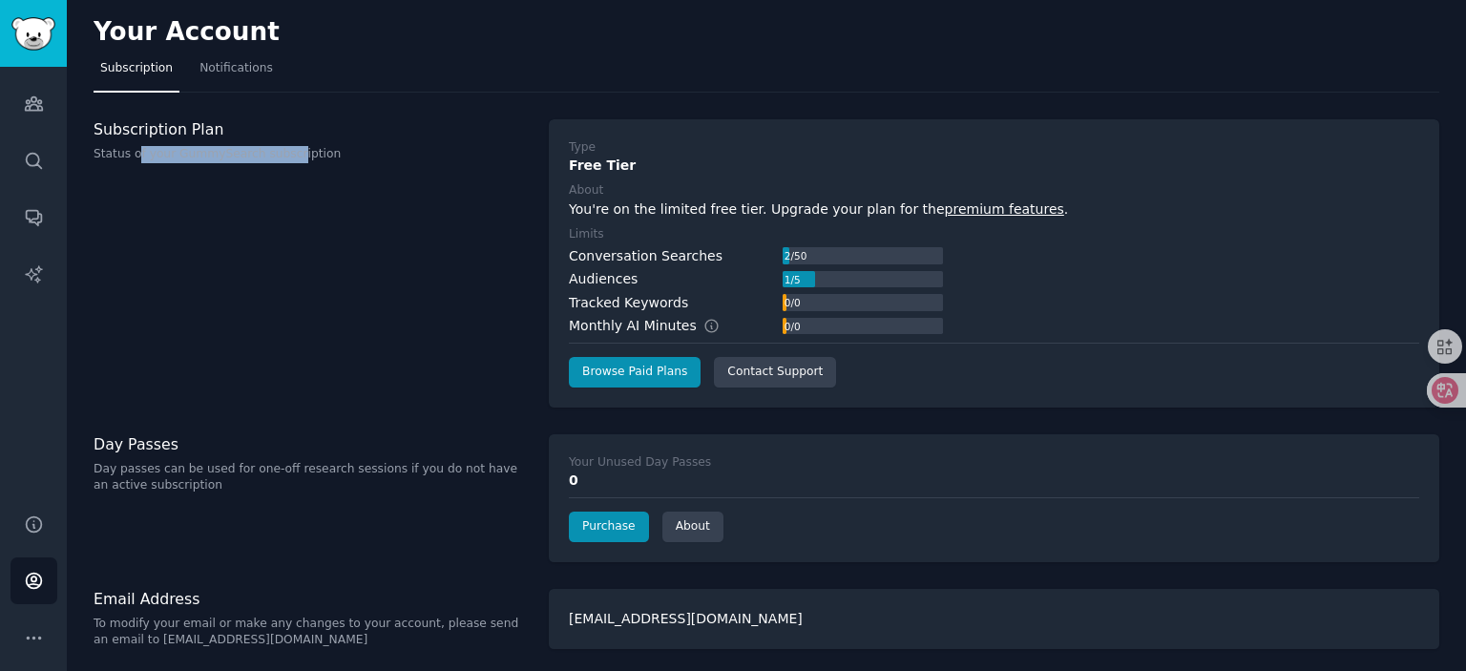
drag, startPoint x: 137, startPoint y: 154, endPoint x: 308, endPoint y: 157, distance: 171.9
click at [298, 157] on p "Status of your GummySearch subscription" at bounding box center [311, 154] width 435 height 17
click at [321, 157] on p "Status of your GummySearch subscription" at bounding box center [311, 154] width 435 height 17
click at [604, 278] on div "Audiences" at bounding box center [603, 279] width 69 height 20
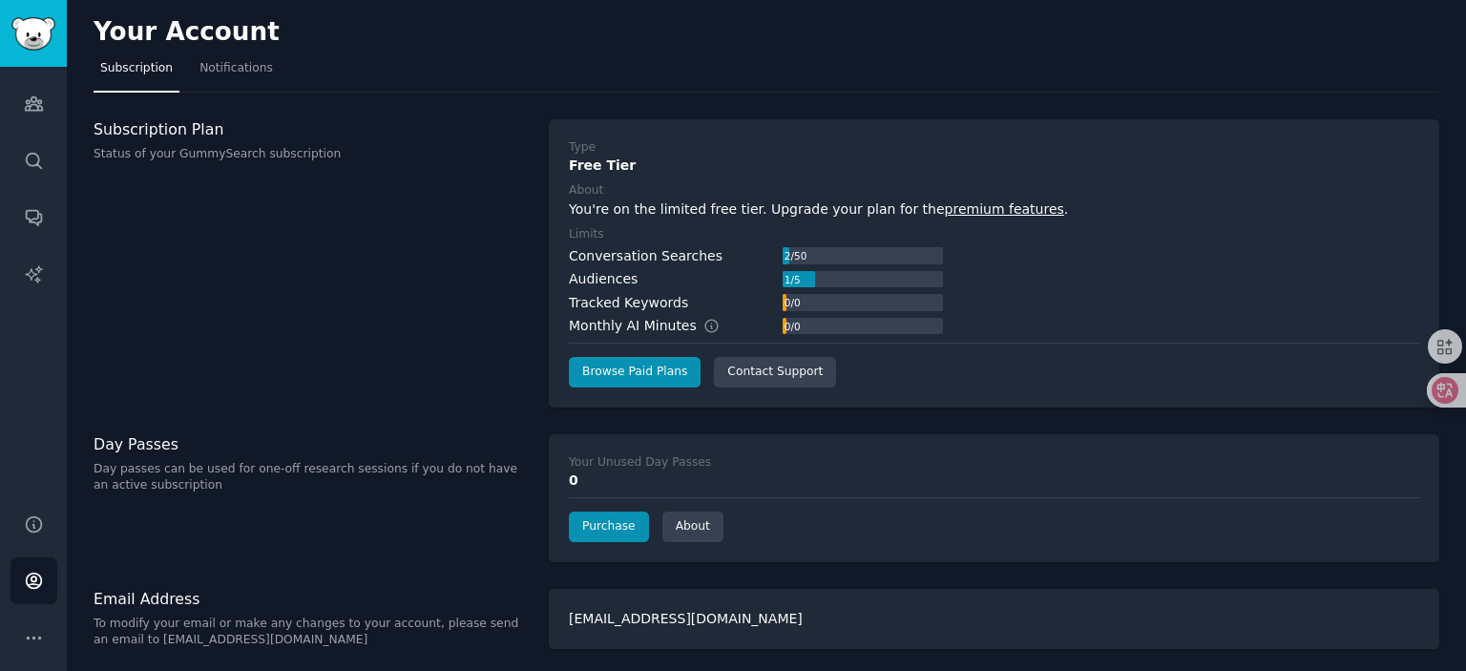
click at [653, 205] on div "You're on the limited free tier. Upgrade your plan for the premium features ." at bounding box center [994, 210] width 851 height 20
click at [754, 207] on div "You're on the limited free tier. Upgrade your plan for the premium features ." at bounding box center [994, 210] width 851 height 20
click at [588, 283] on div "Audiences" at bounding box center [603, 279] width 69 height 20
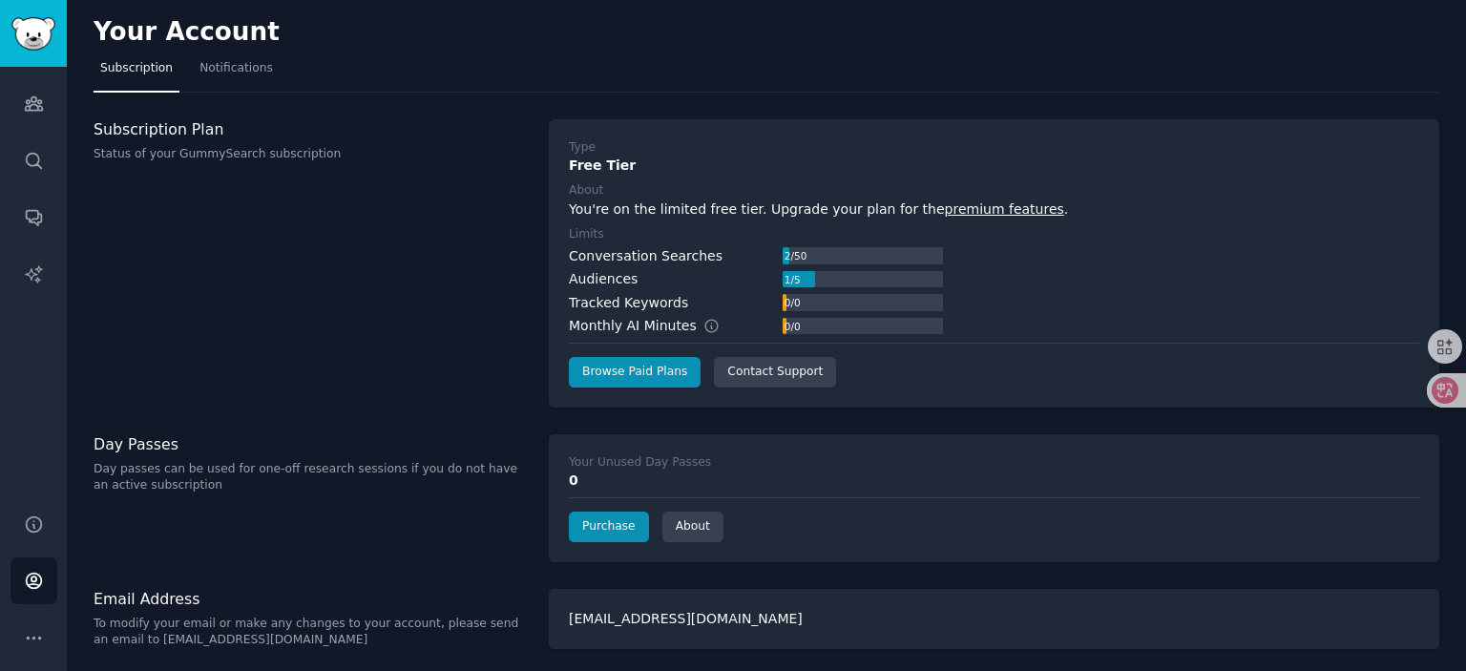
click at [631, 259] on div "Conversation Searches" at bounding box center [646, 256] width 154 height 20
click at [27, 104] on icon "Sidebar" at bounding box center [34, 104] width 20 height 20
click at [26, 105] on icon "Sidebar" at bounding box center [34, 104] width 20 height 20
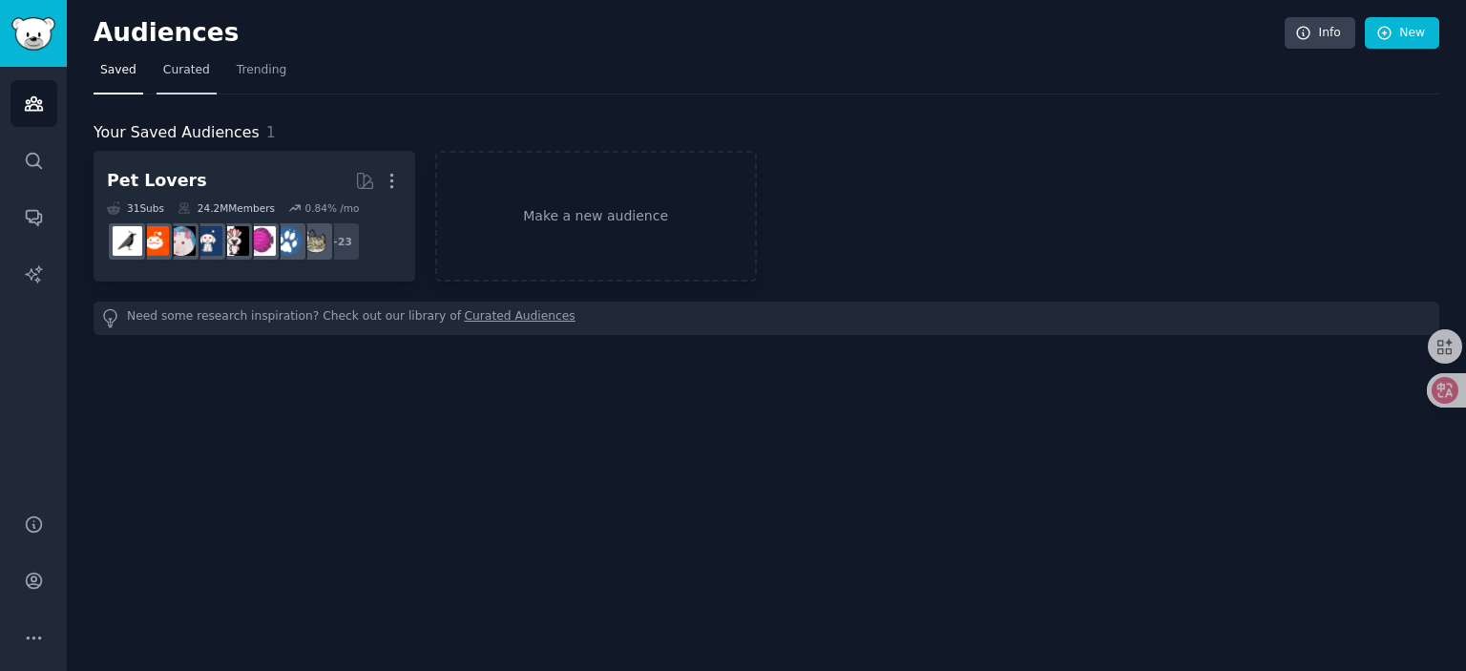
click at [179, 78] on link "Curated" at bounding box center [187, 74] width 60 height 39
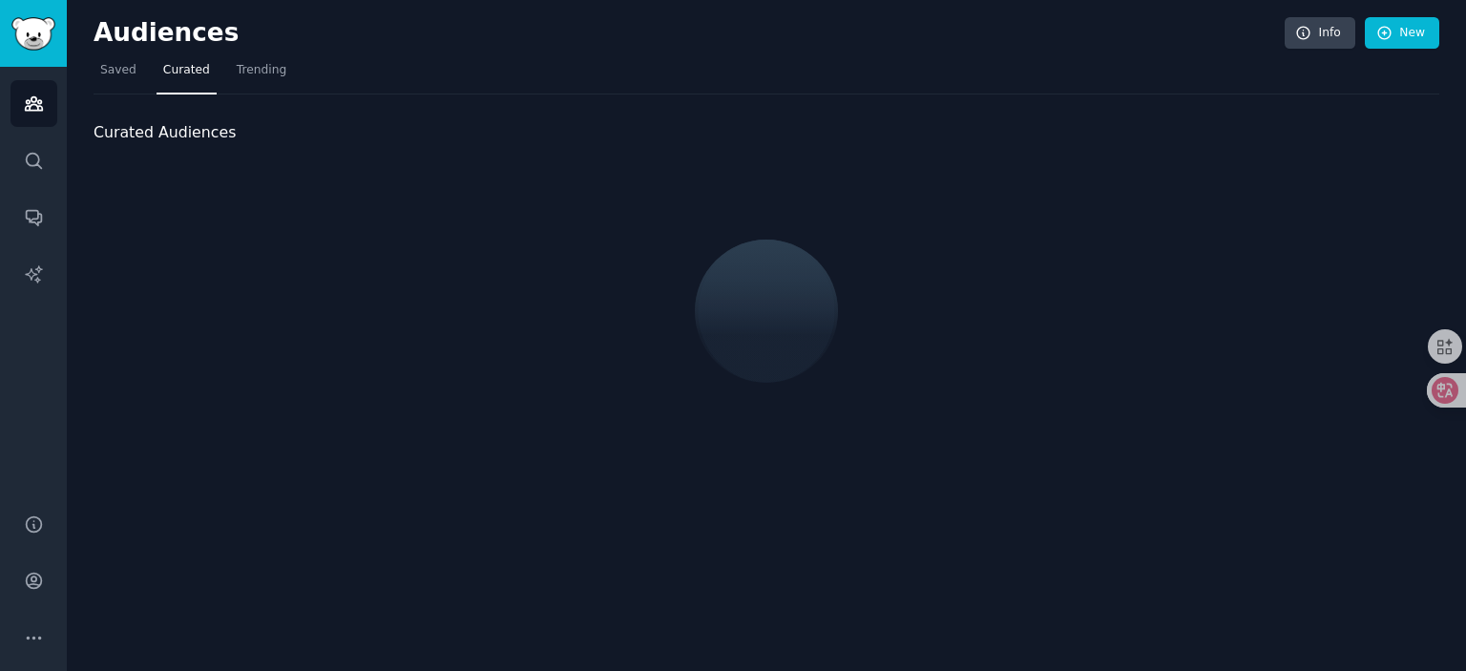
click at [112, 75] on span "Saved" at bounding box center [118, 70] width 36 height 17
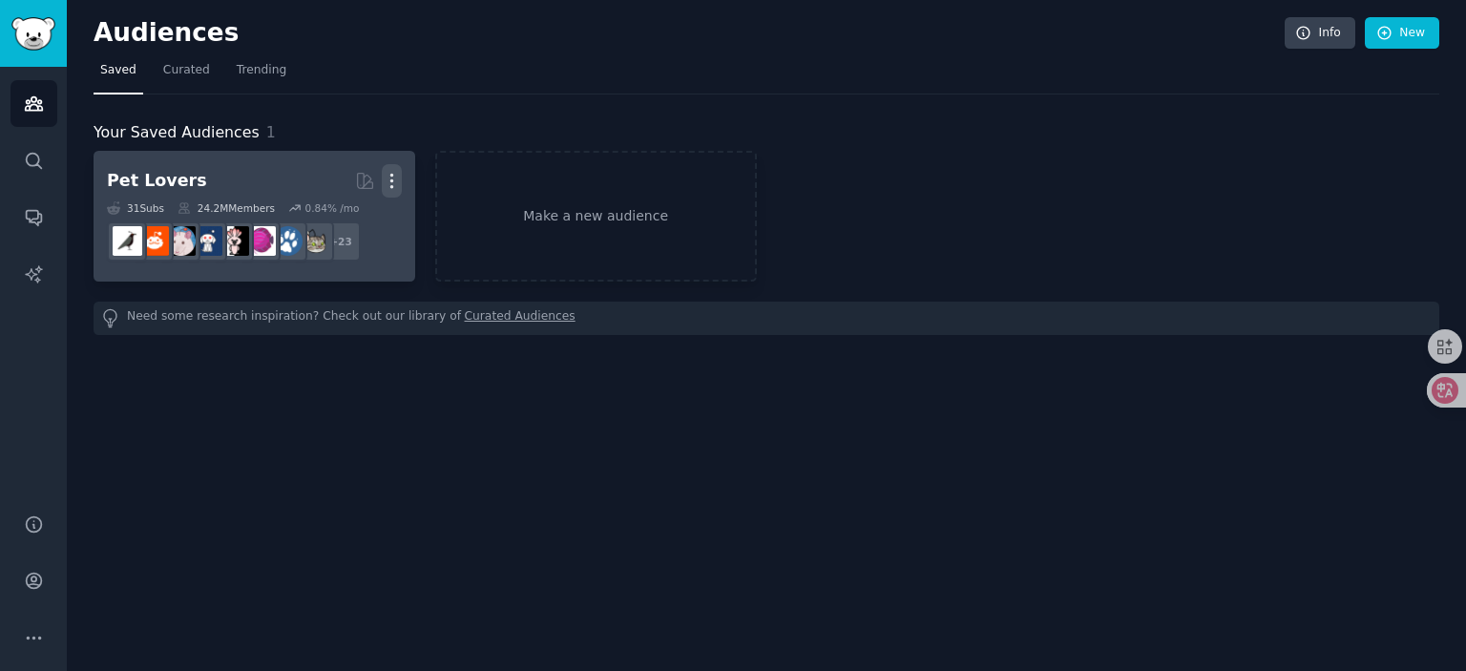
click at [395, 183] on icon "button" at bounding box center [392, 181] width 20 height 20
click at [348, 212] on p "Delete" at bounding box center [340, 221] width 44 height 20
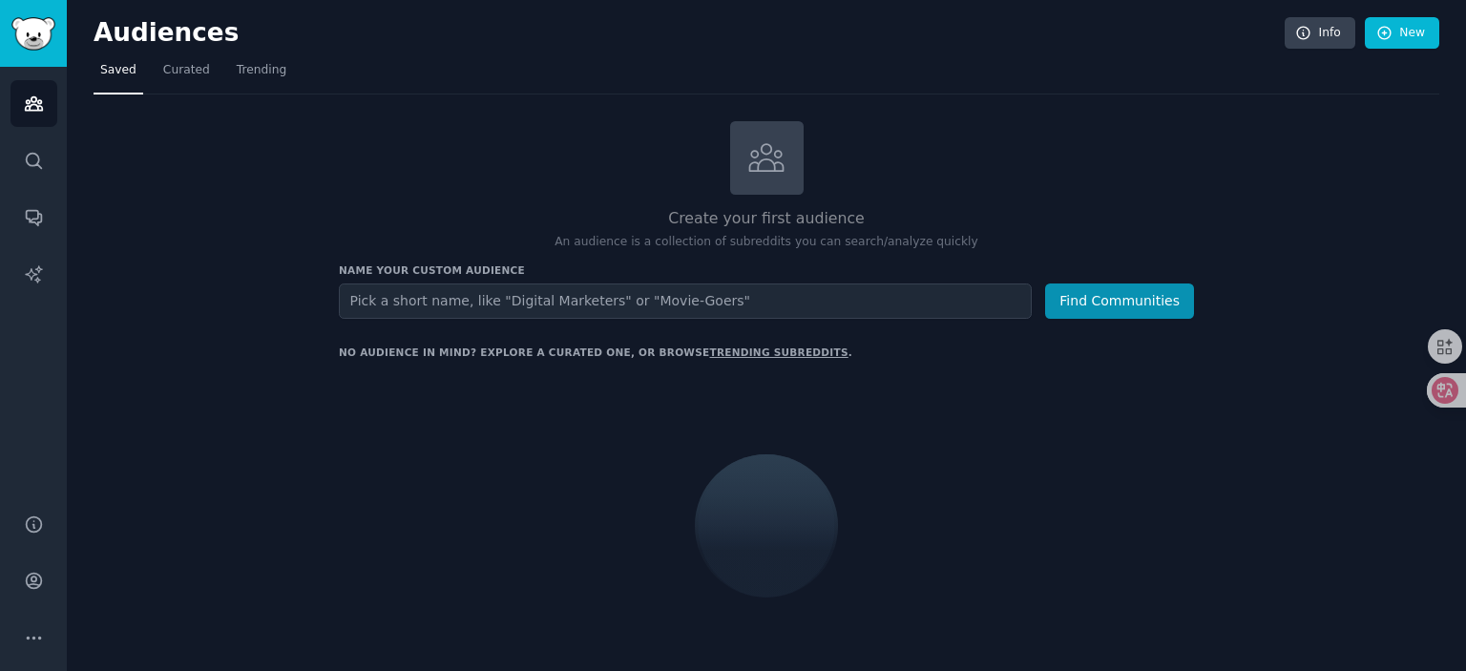
click at [398, 80] on nav "Saved Curated Trending" at bounding box center [767, 74] width 1346 height 39
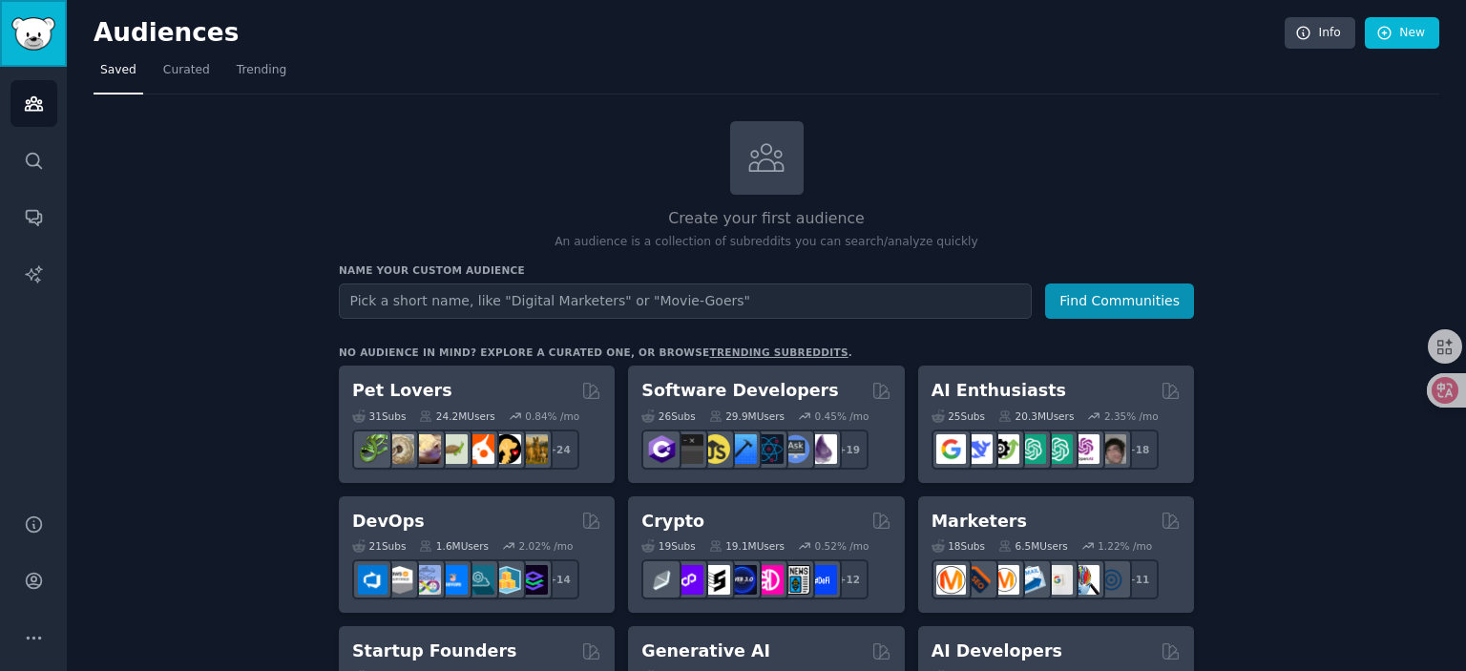
click at [32, 33] on img "Sidebar" at bounding box center [33, 33] width 44 height 33
click at [1323, 42] on link "Info" at bounding box center [1320, 33] width 71 height 32
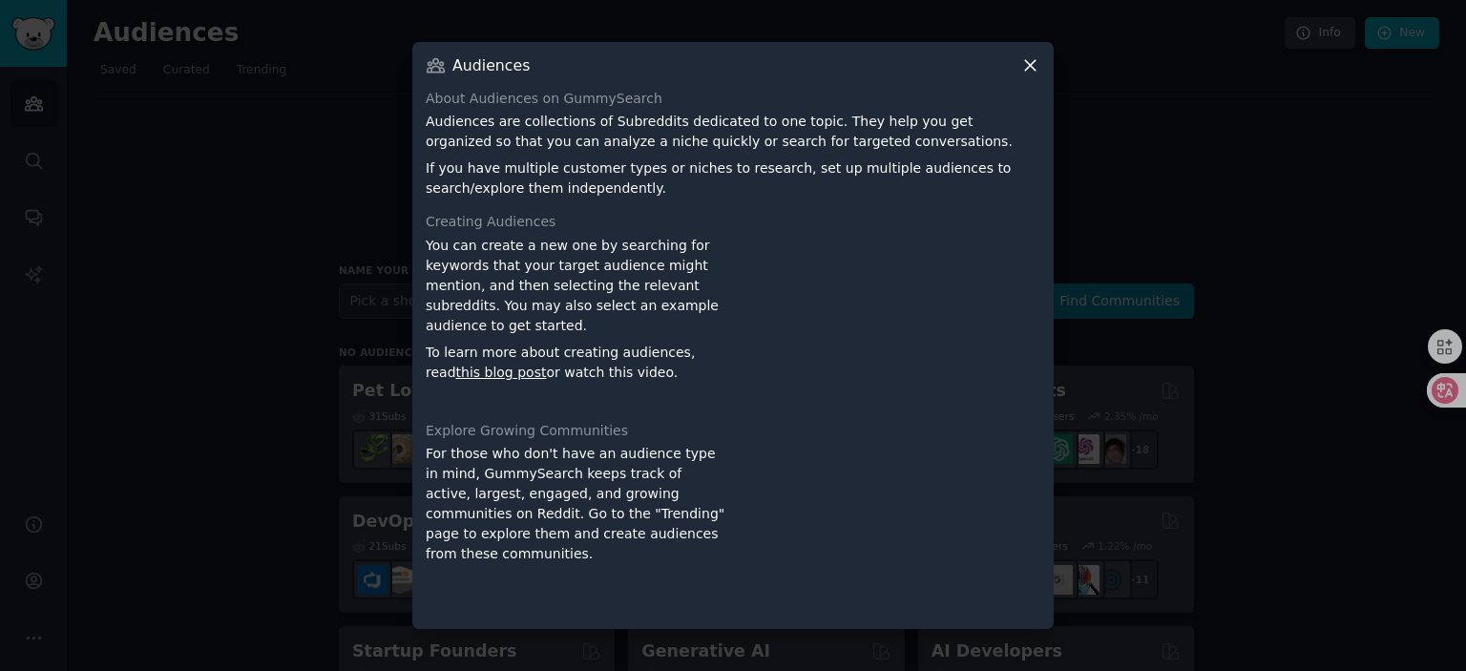
click at [1028, 65] on icon at bounding box center [1030, 65] width 20 height 20
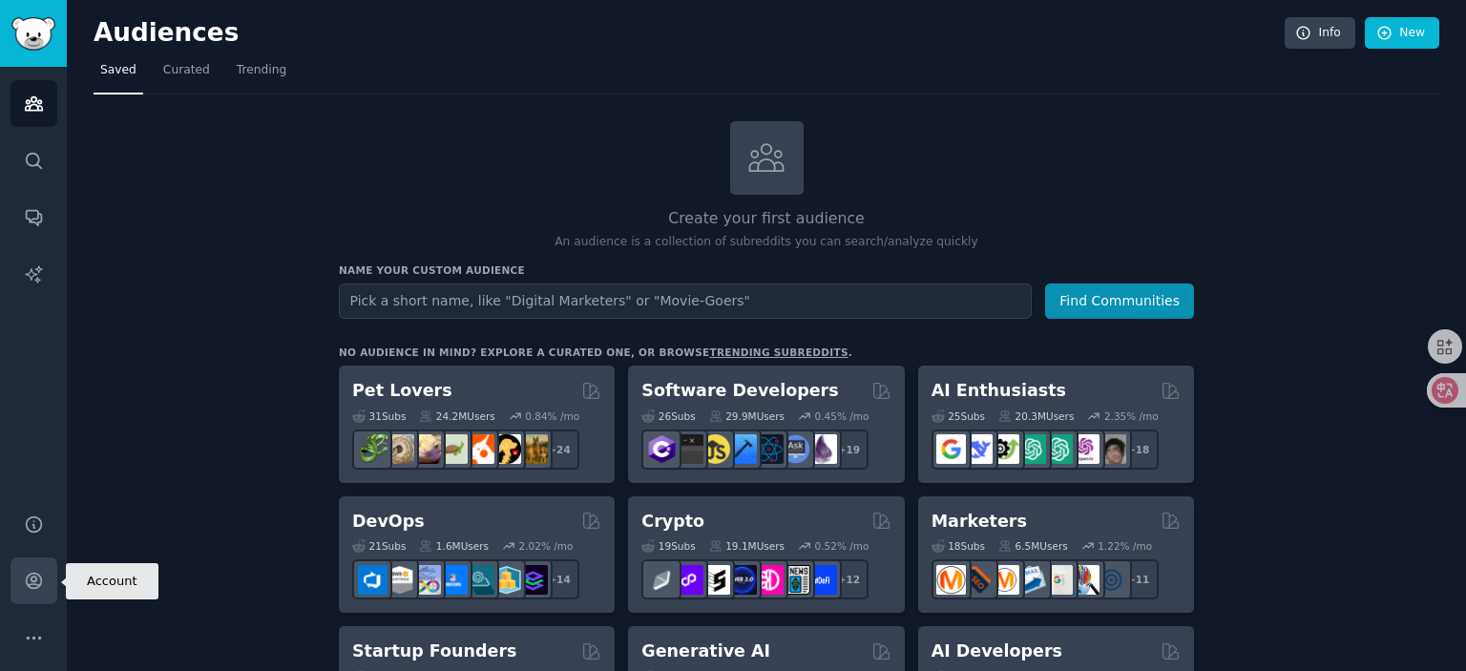
click at [33, 576] on icon "Sidebar" at bounding box center [33, 581] width 15 height 15
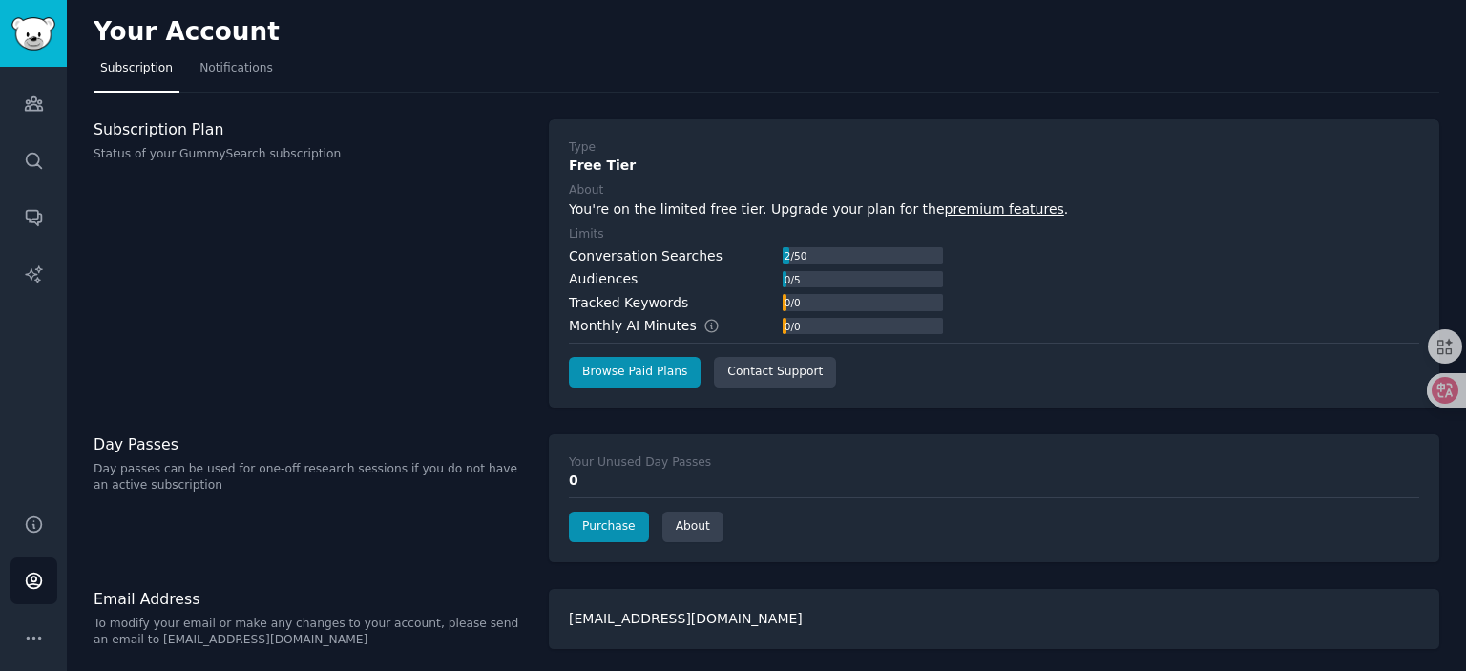
click at [583, 274] on div "Audiences" at bounding box center [603, 279] width 69 height 20
click at [727, 275] on div "Audiences 0 / 5" at bounding box center [756, 279] width 374 height 20
click at [27, 108] on icon "Sidebar" at bounding box center [34, 104] width 20 height 20
